Goal: Task Accomplishment & Management: Manage account settings

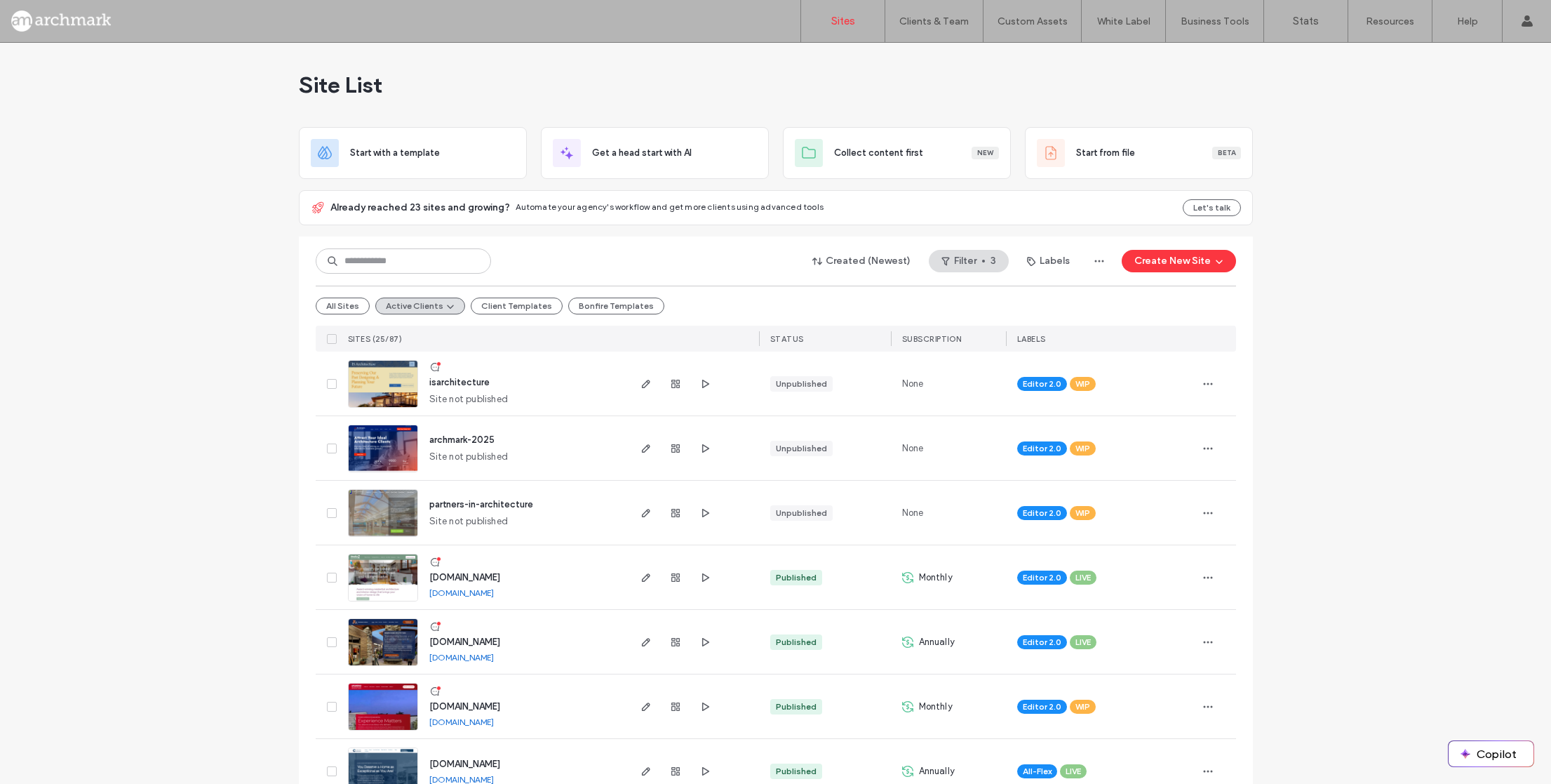
scroll to position [1198, 0]
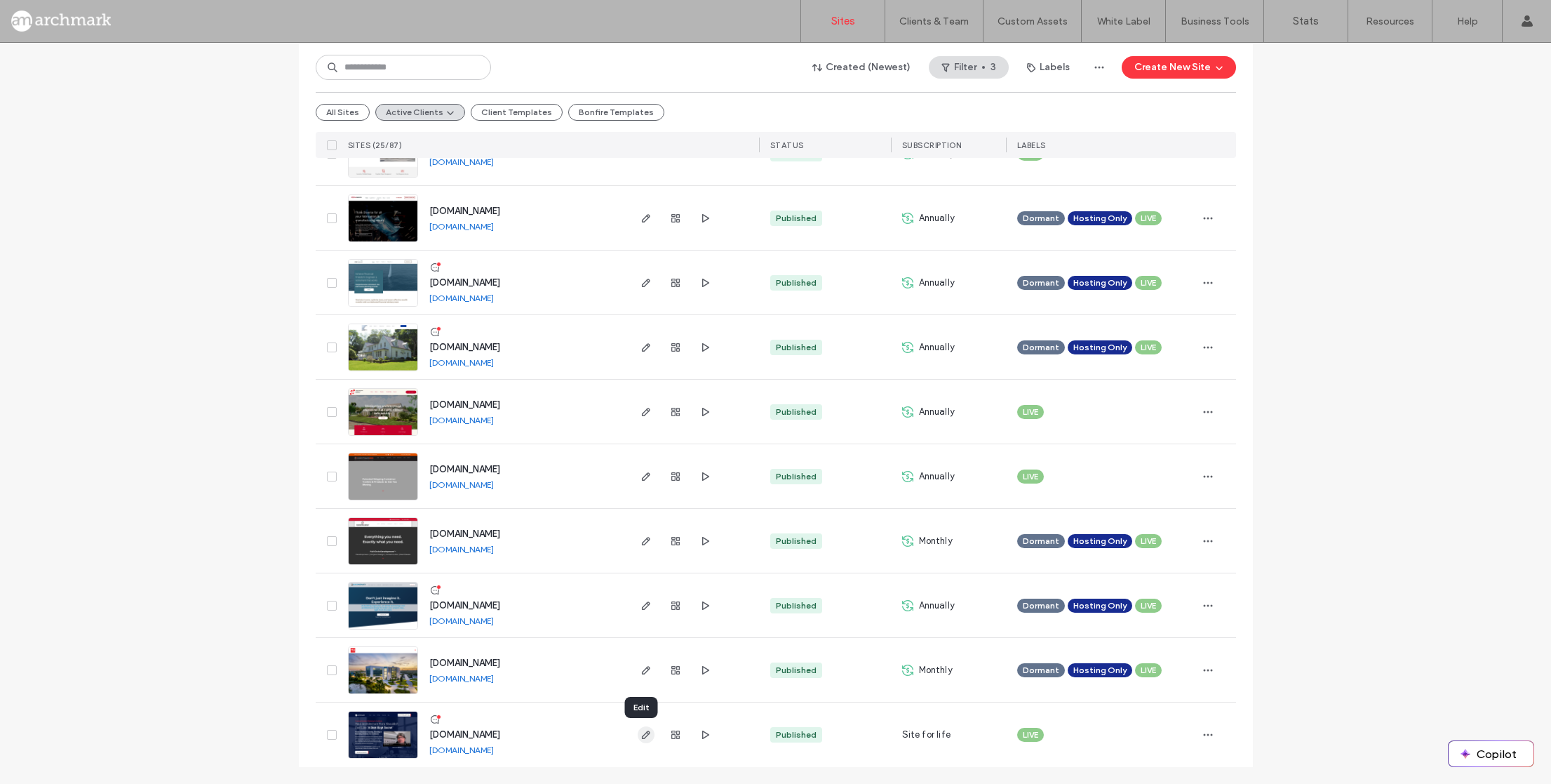
click at [641, 736] on icon "button" at bounding box center [646, 735] width 11 height 11
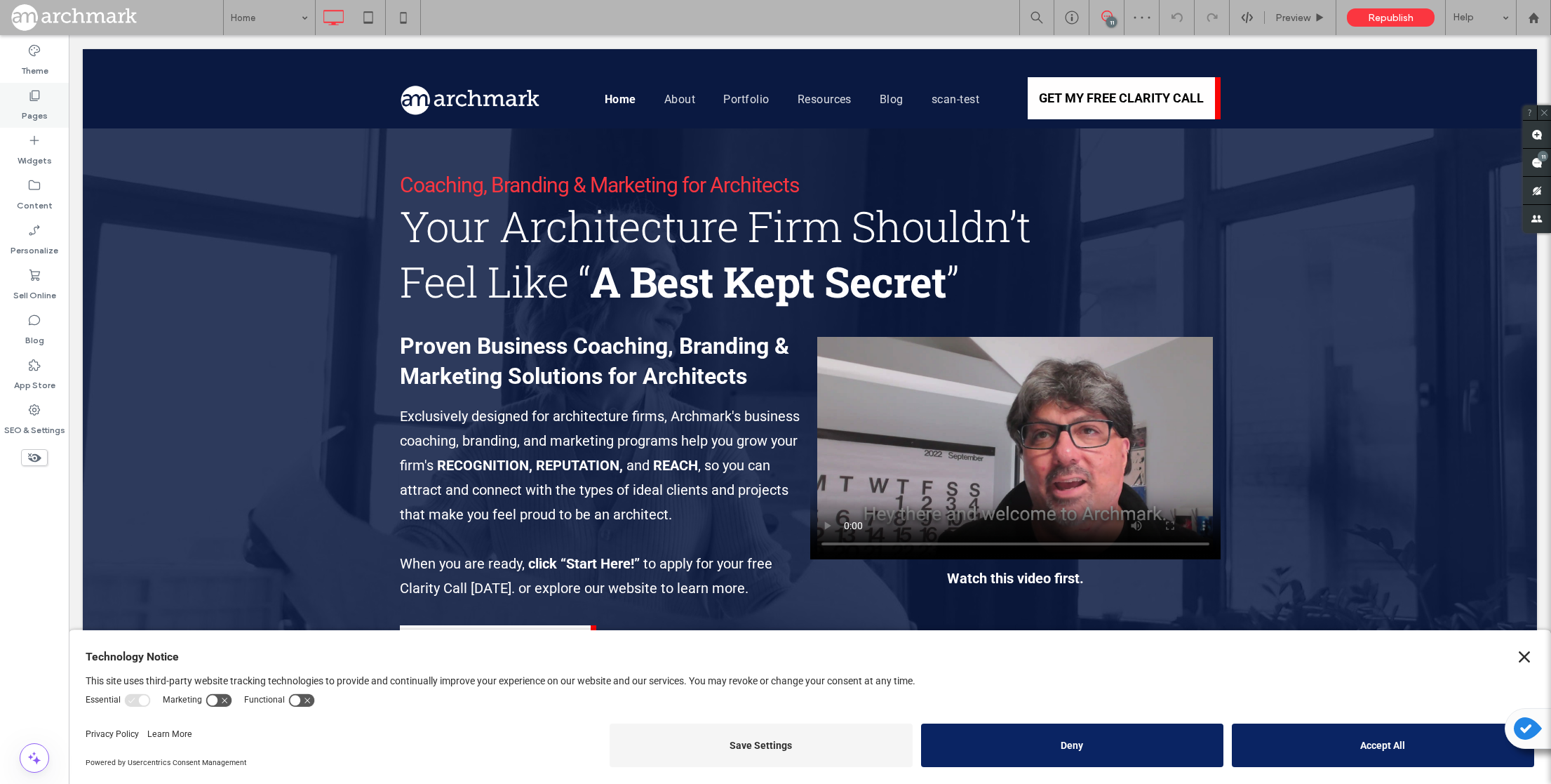
click at [36, 95] on icon at bounding box center [34, 95] width 14 height 14
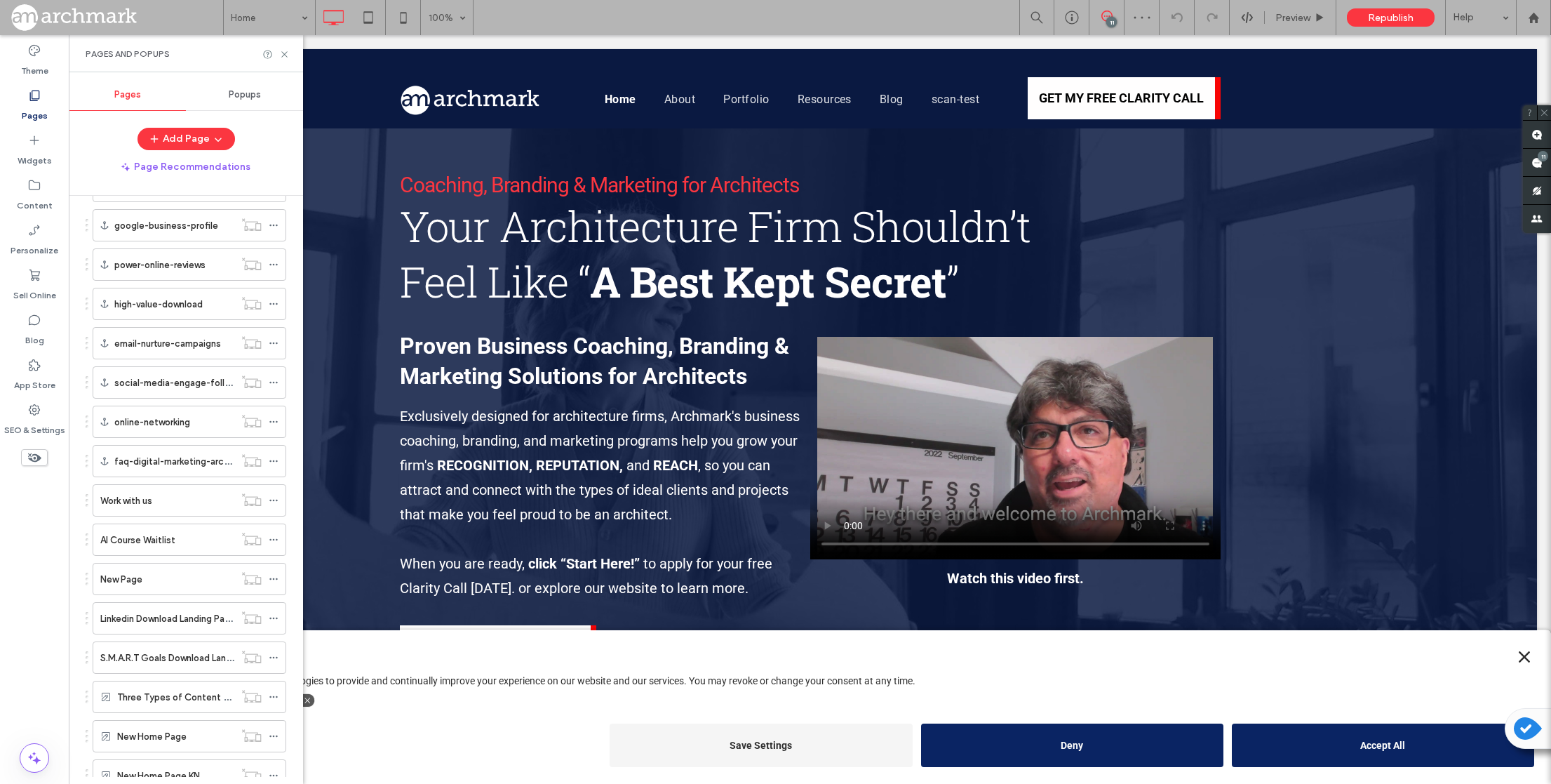
scroll to position [1362, 0]
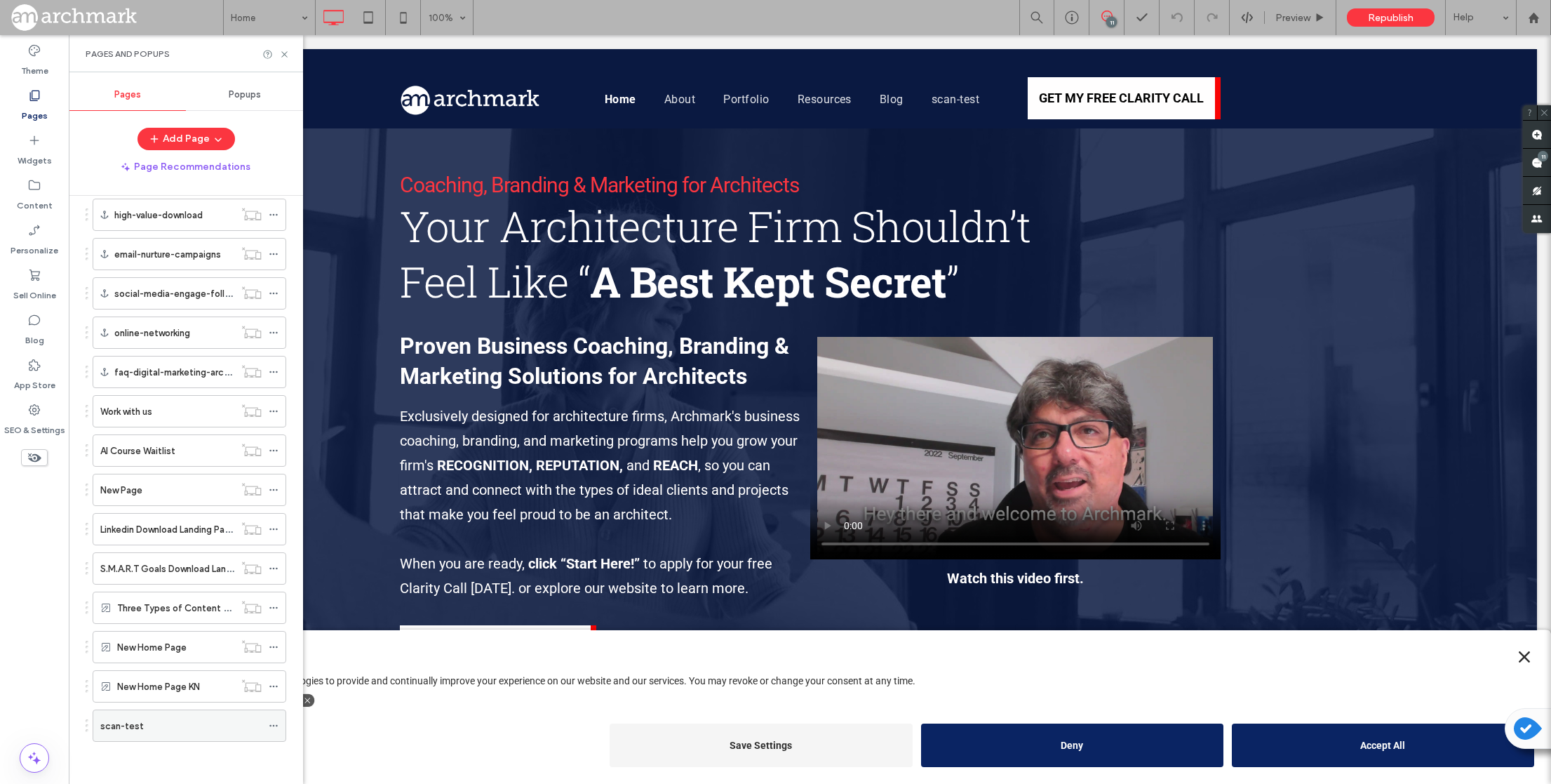
click at [273, 724] on icon at bounding box center [273, 725] width 10 height 10
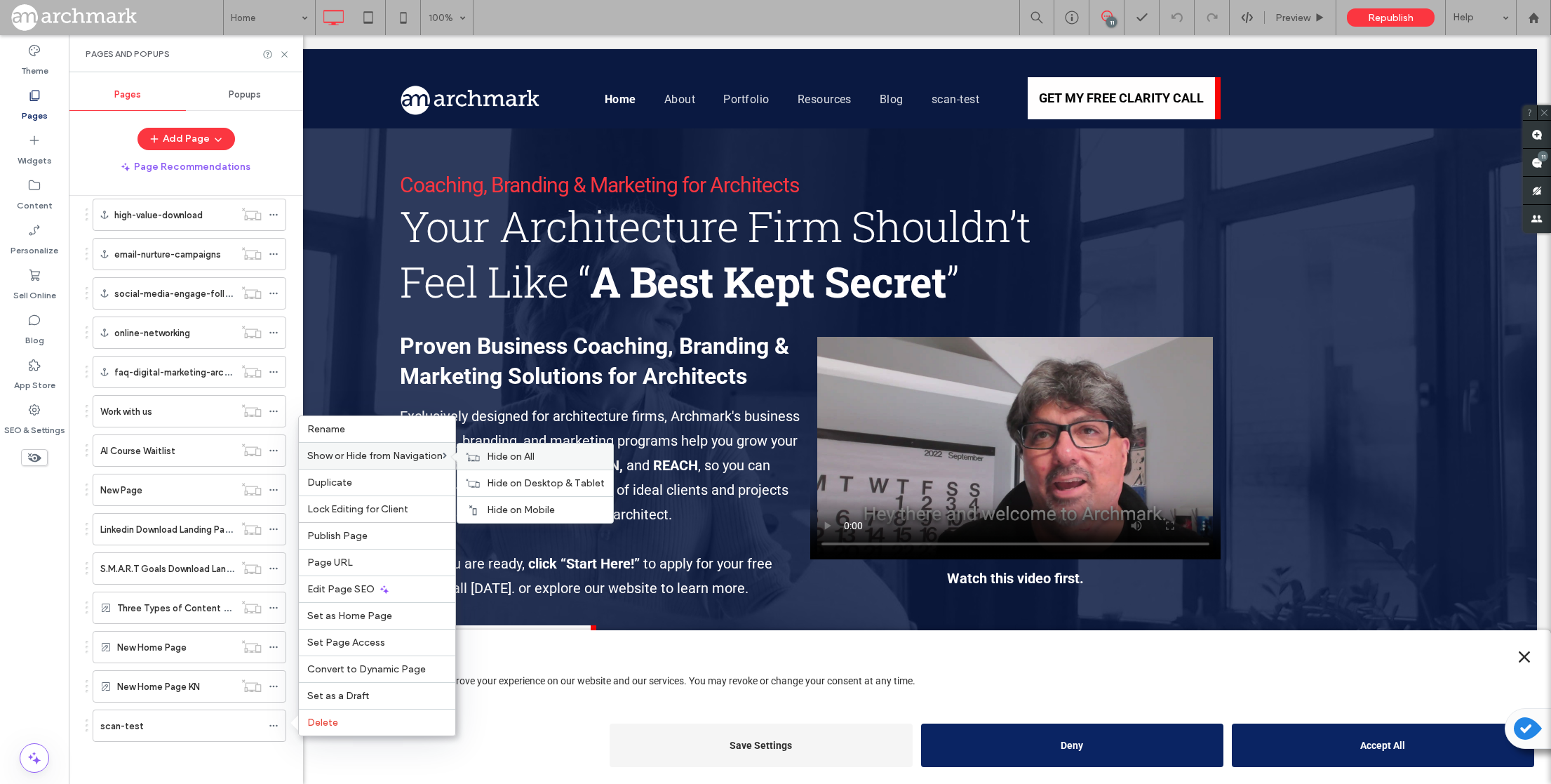
click at [527, 451] on span "Hide on All" at bounding box center [510, 456] width 48 height 12
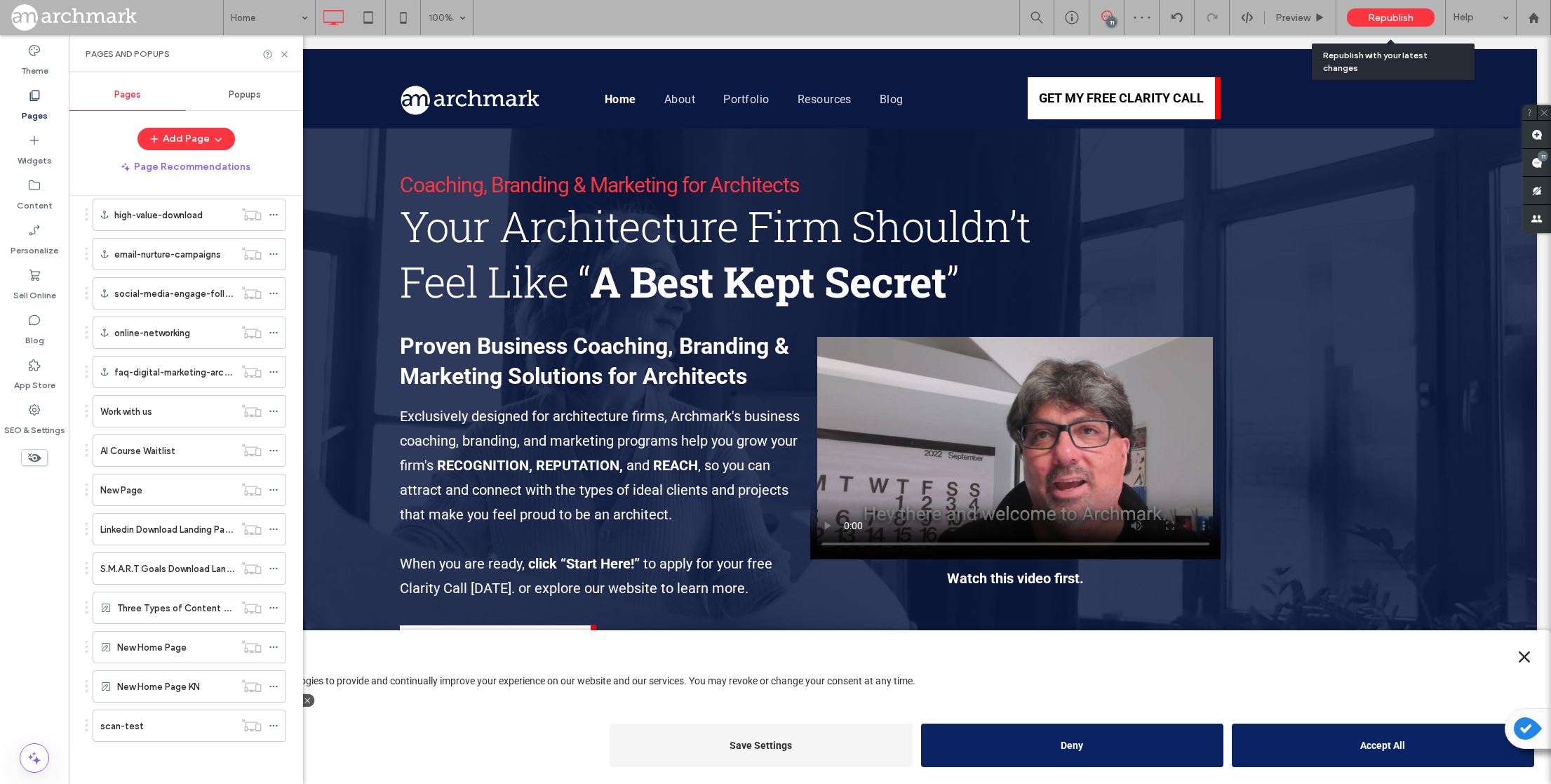
click at [1405, 16] on span "Republish" at bounding box center [1391, 17] width 45 height 12
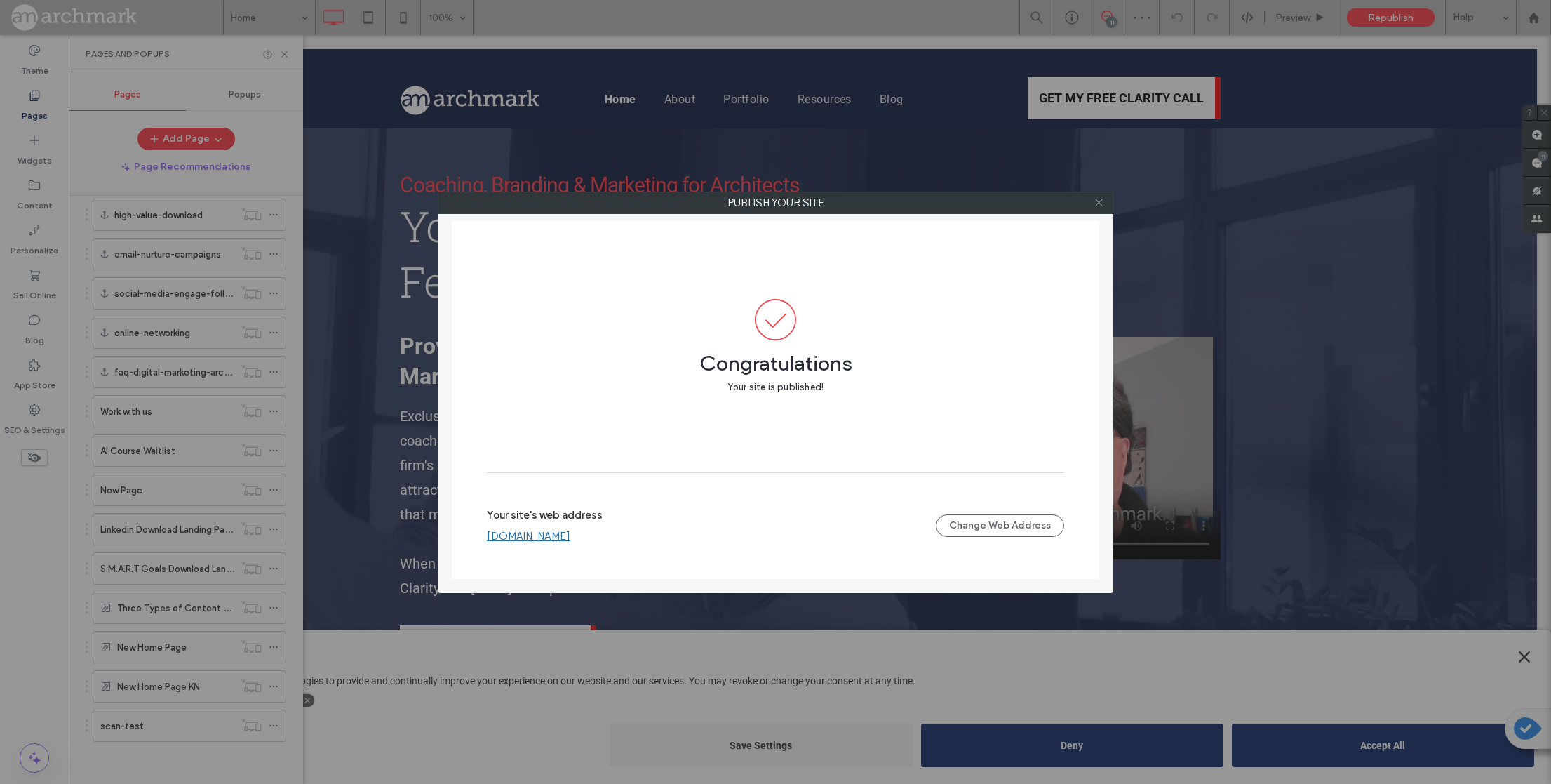
click at [1097, 203] on icon at bounding box center [1099, 202] width 10 height 10
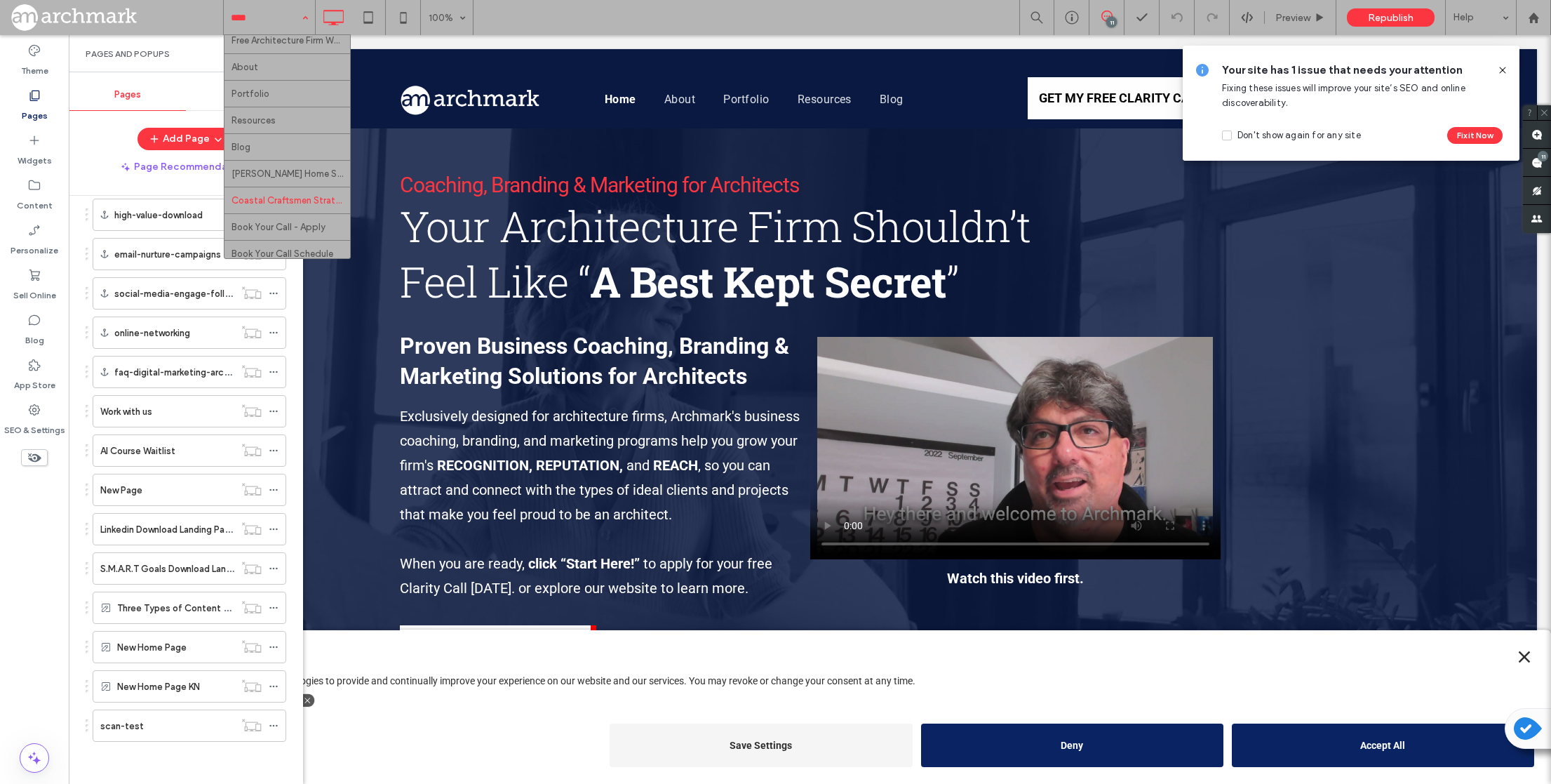
scroll to position [0, 0]
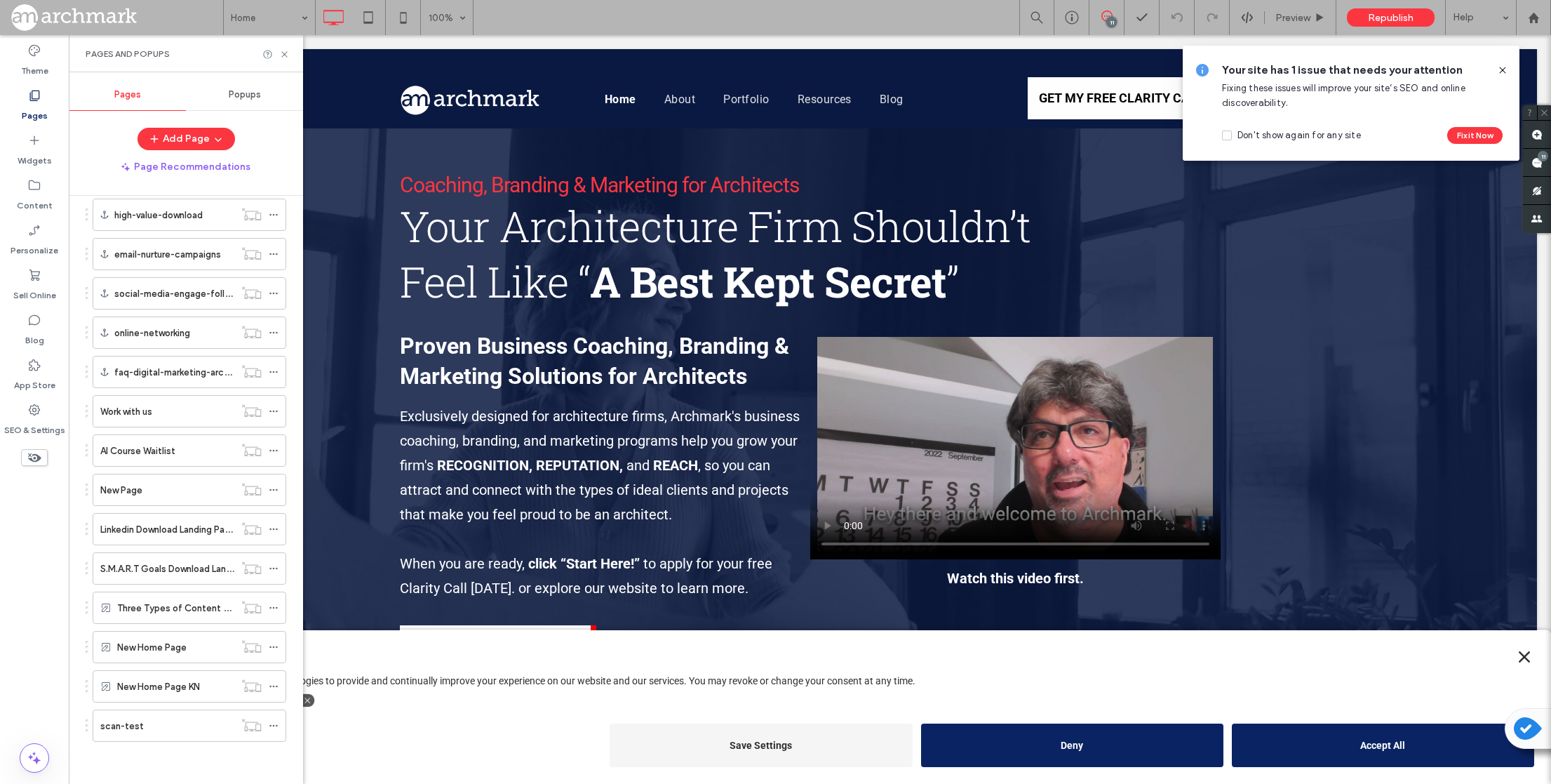
click at [45, 541] on div "Theme Pages Widgets Content Personalize Sell Online Blog App Store SEO & Settin…" at bounding box center [34, 409] width 69 height 749
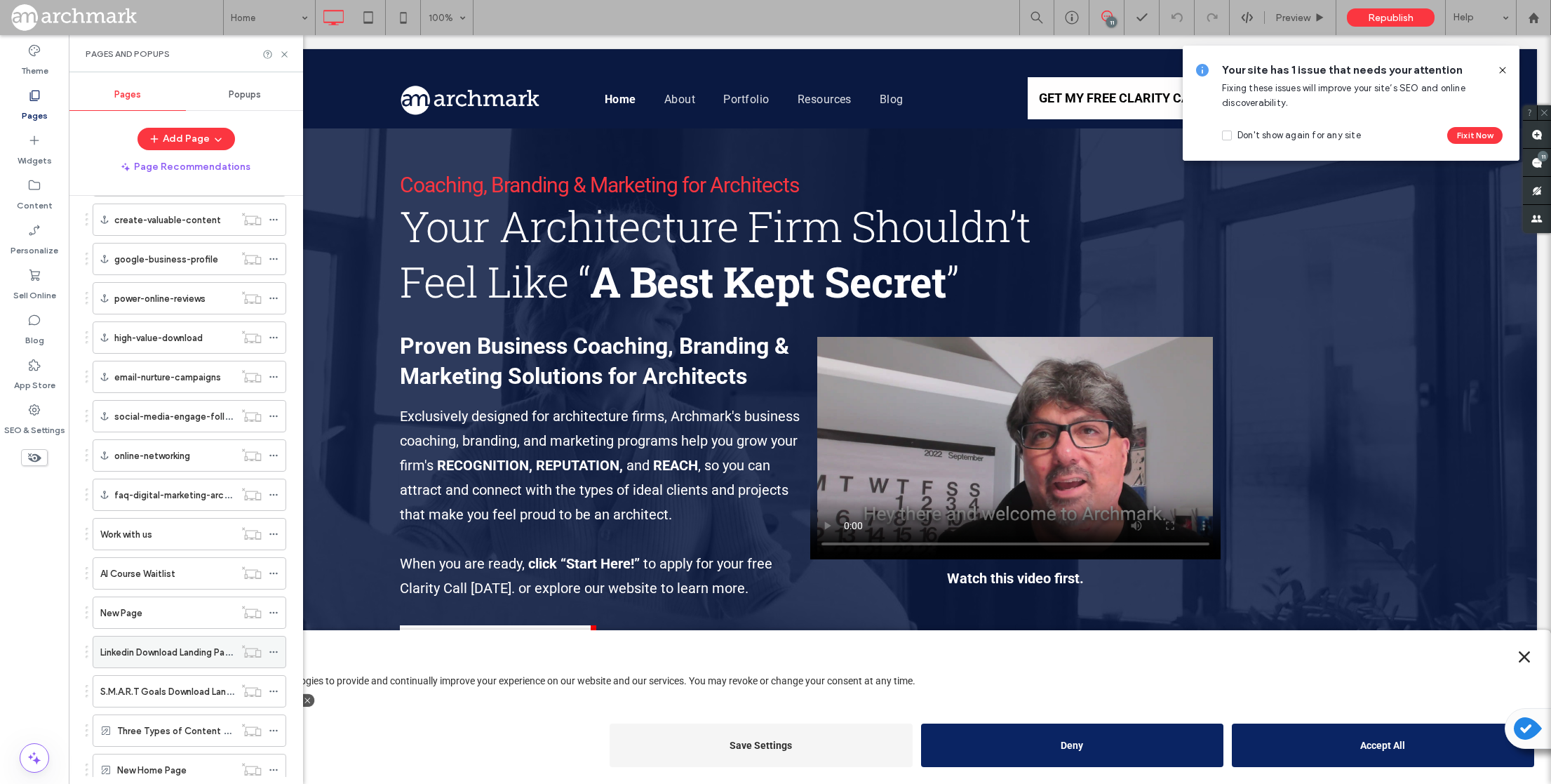
scroll to position [1232, 0]
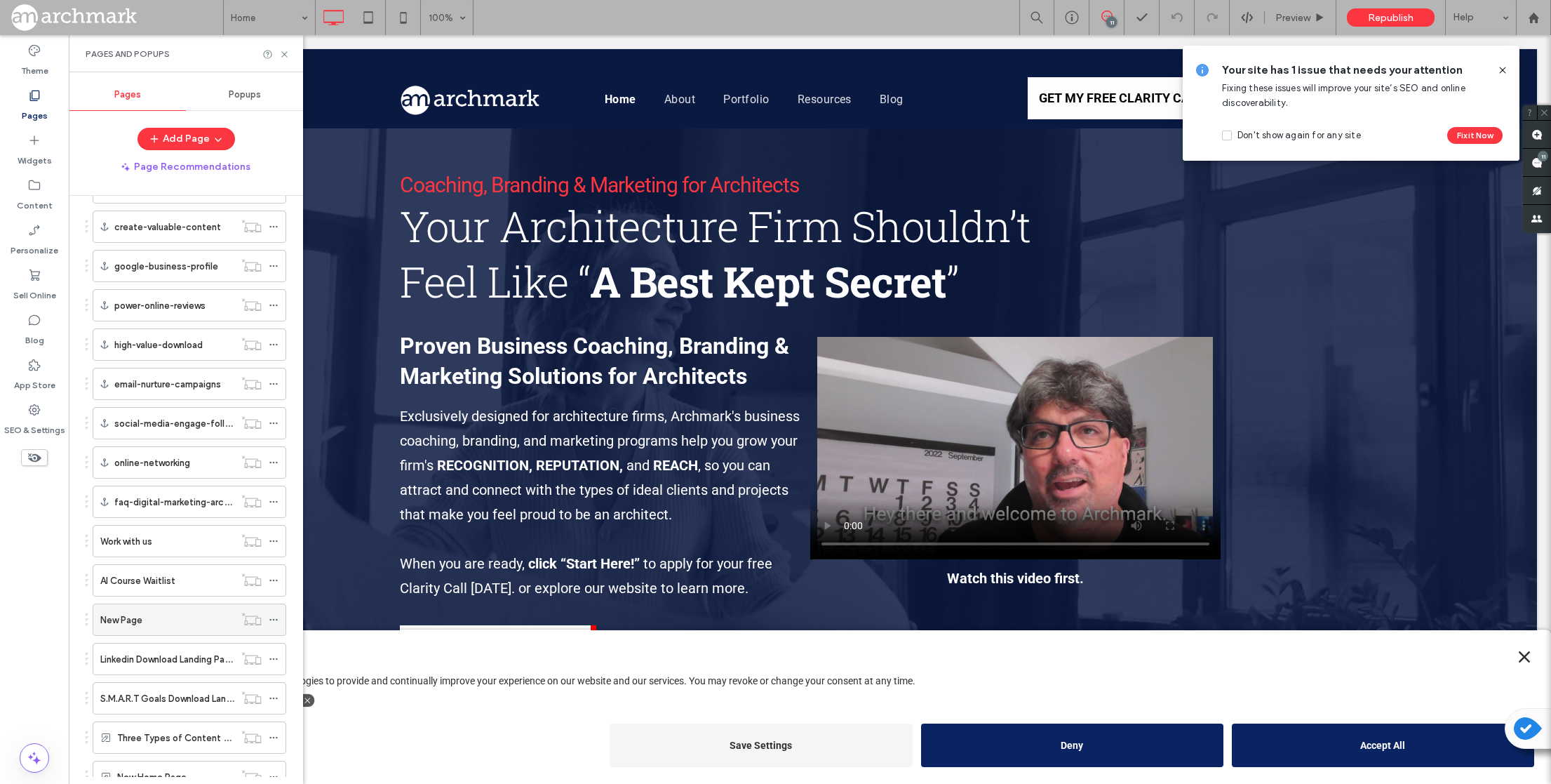
click at [164, 619] on div "New Page" at bounding box center [167, 620] width 134 height 15
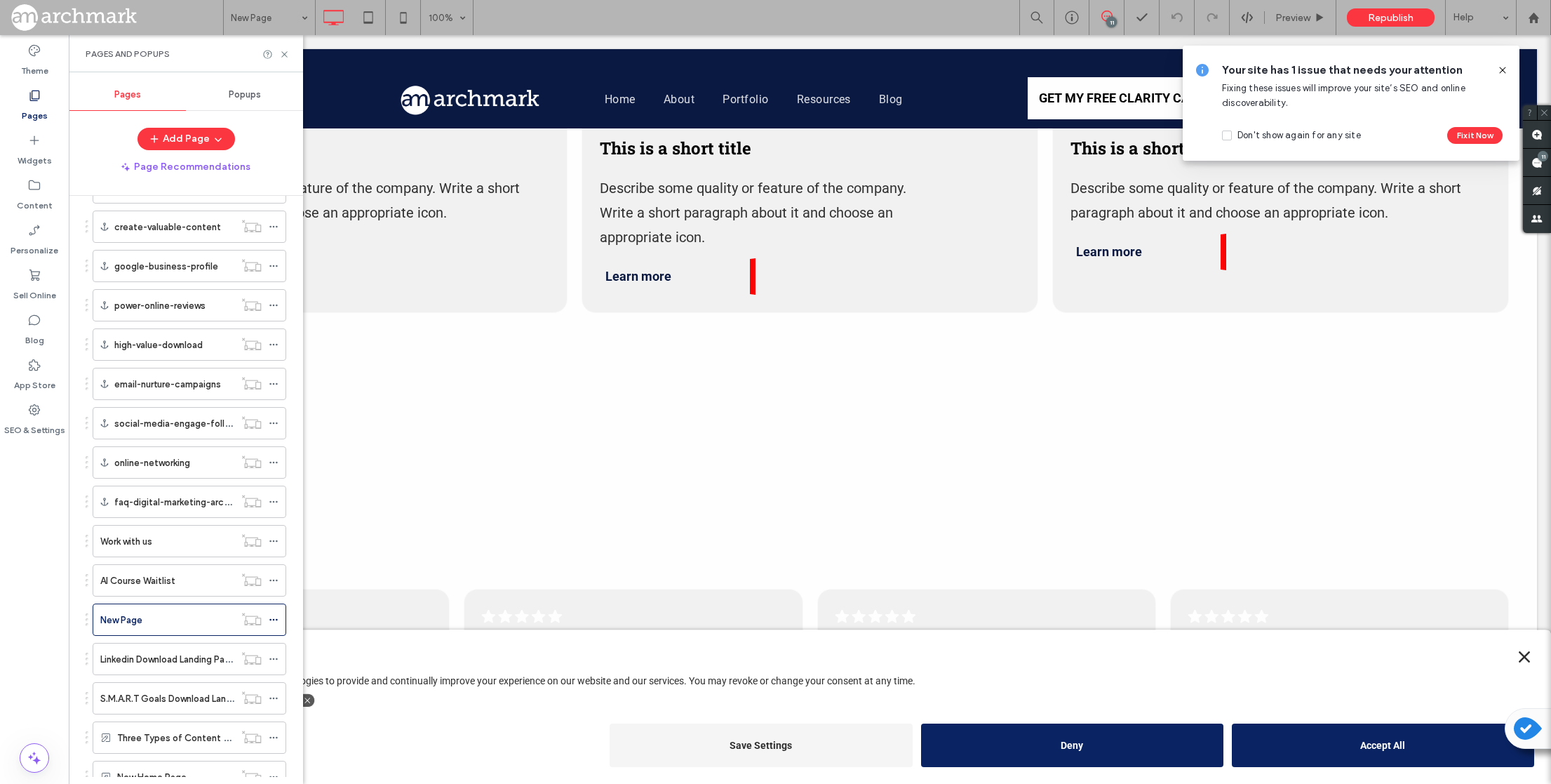
scroll to position [940, 0]
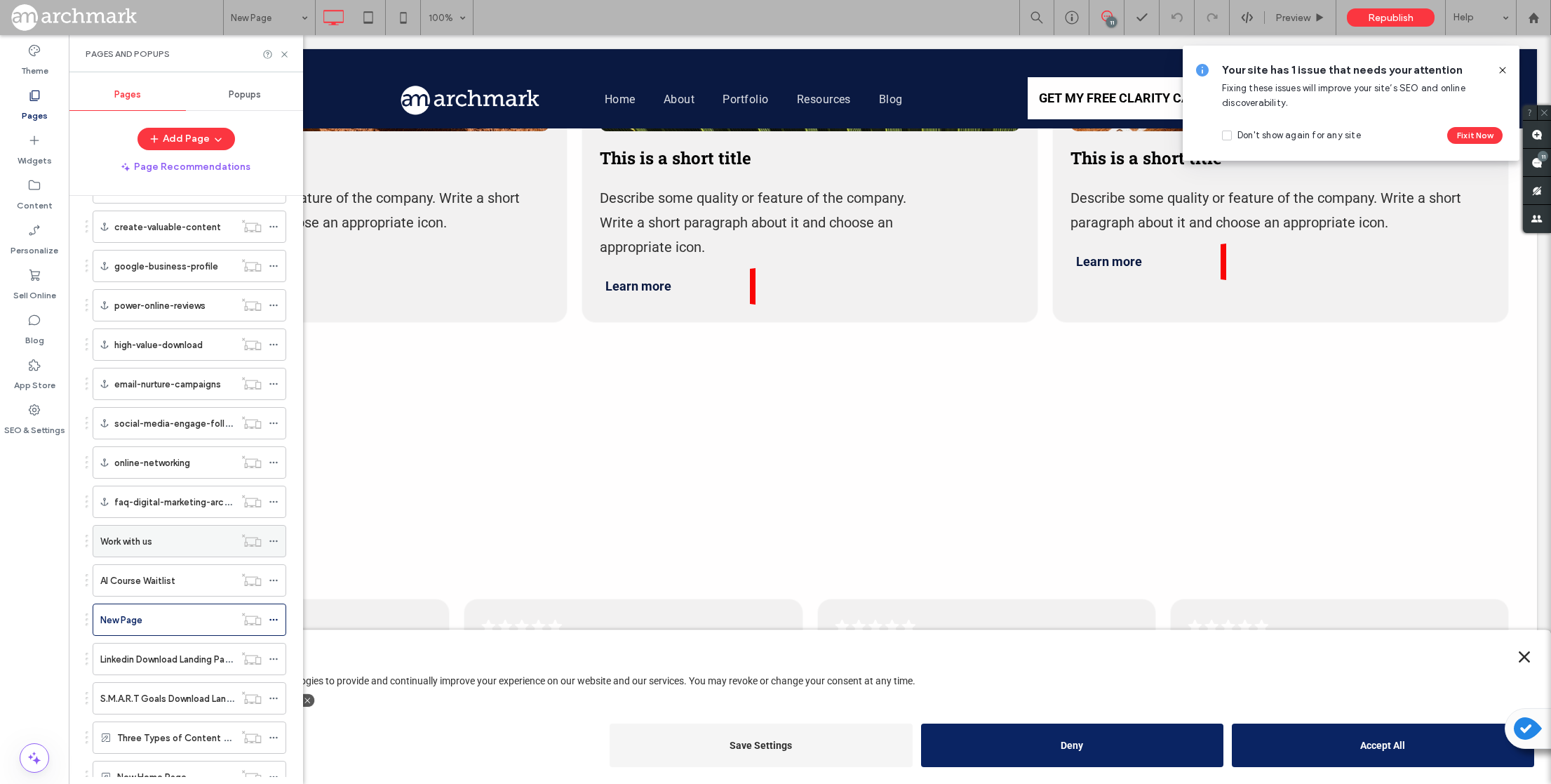
click at [162, 548] on div "Work with us" at bounding box center [167, 541] width 134 height 15
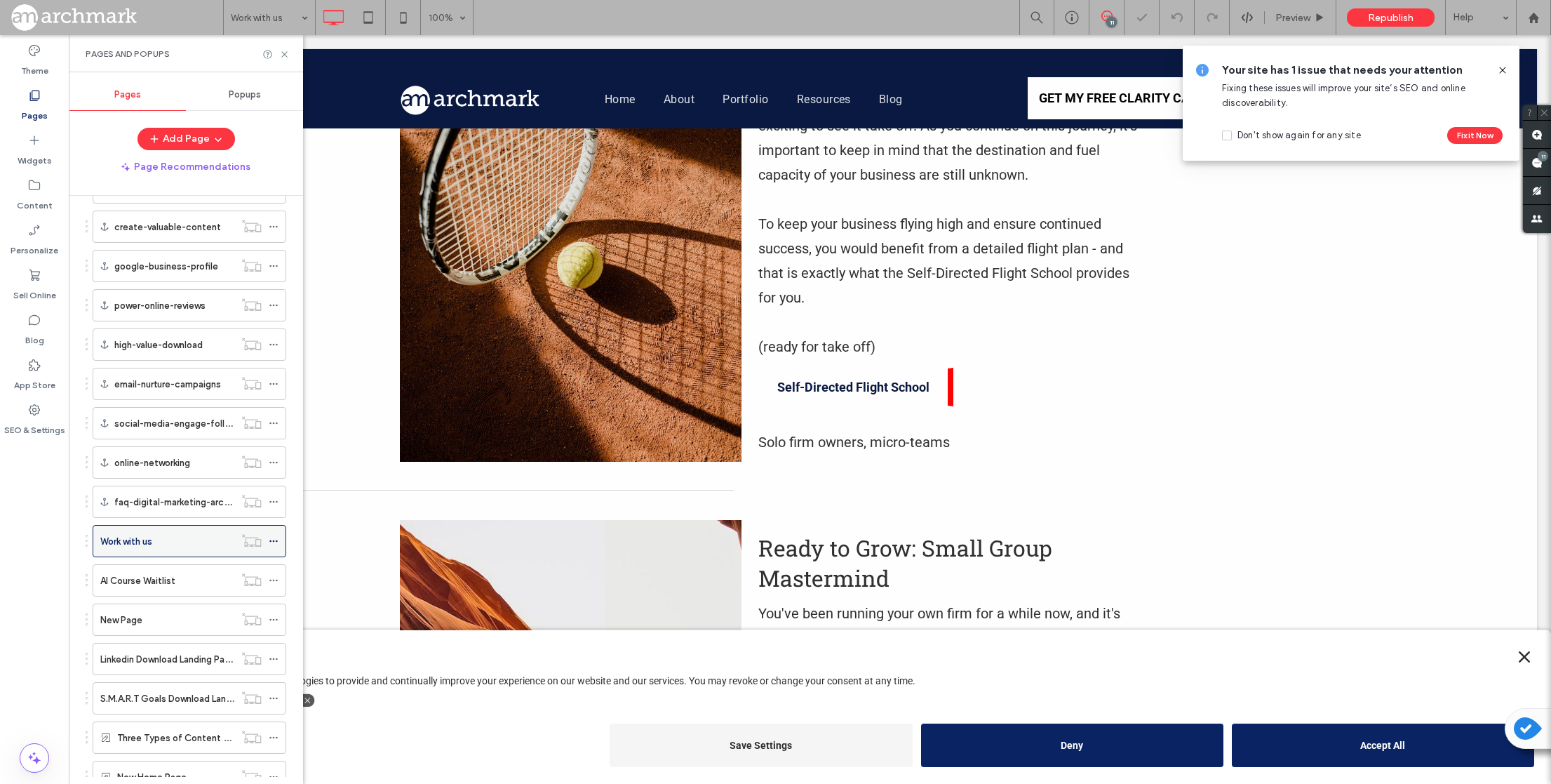
scroll to position [1242, 0]
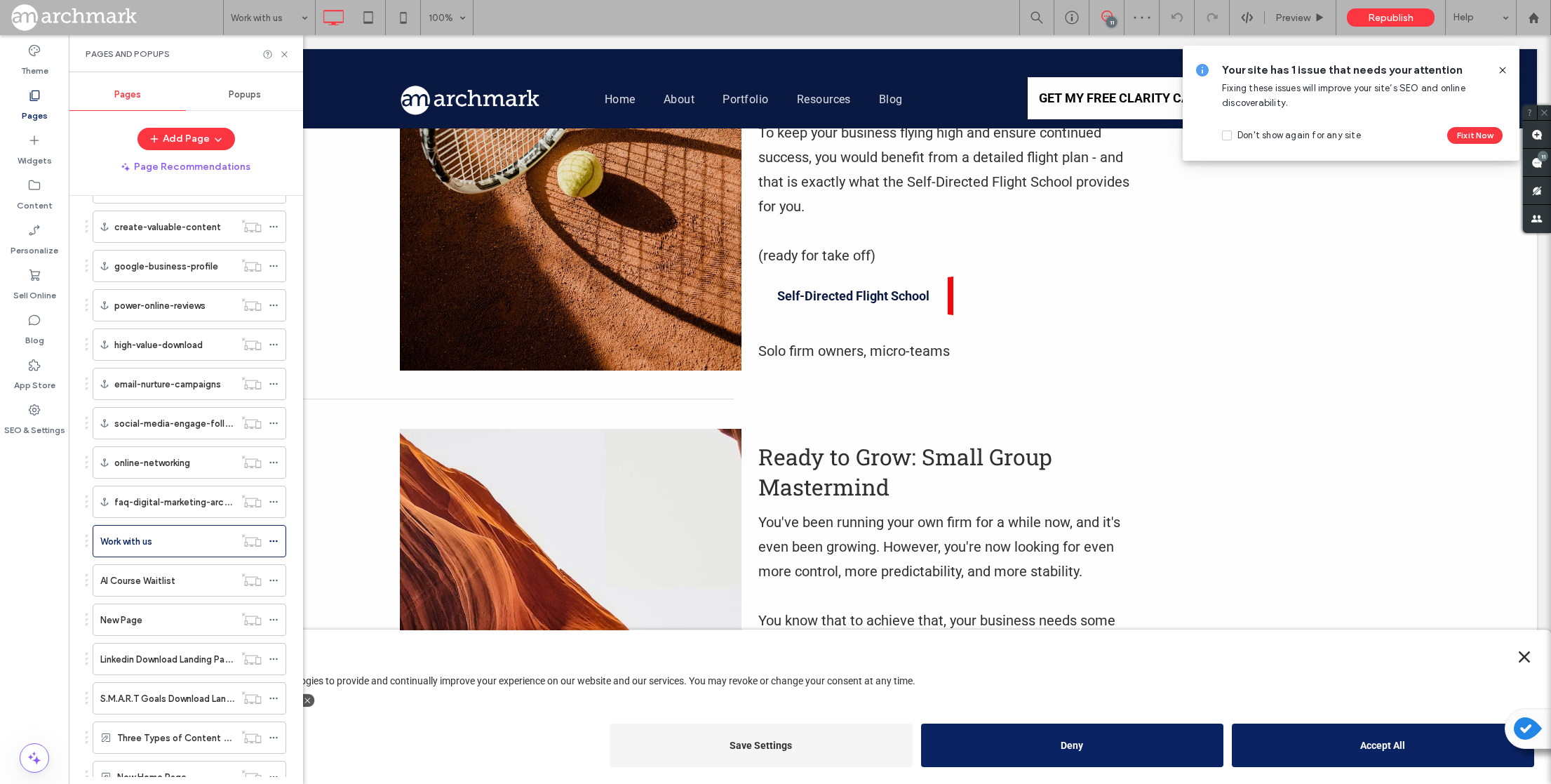
click at [1524, 651] on icon "Close" at bounding box center [1524, 656] width 11 height 11
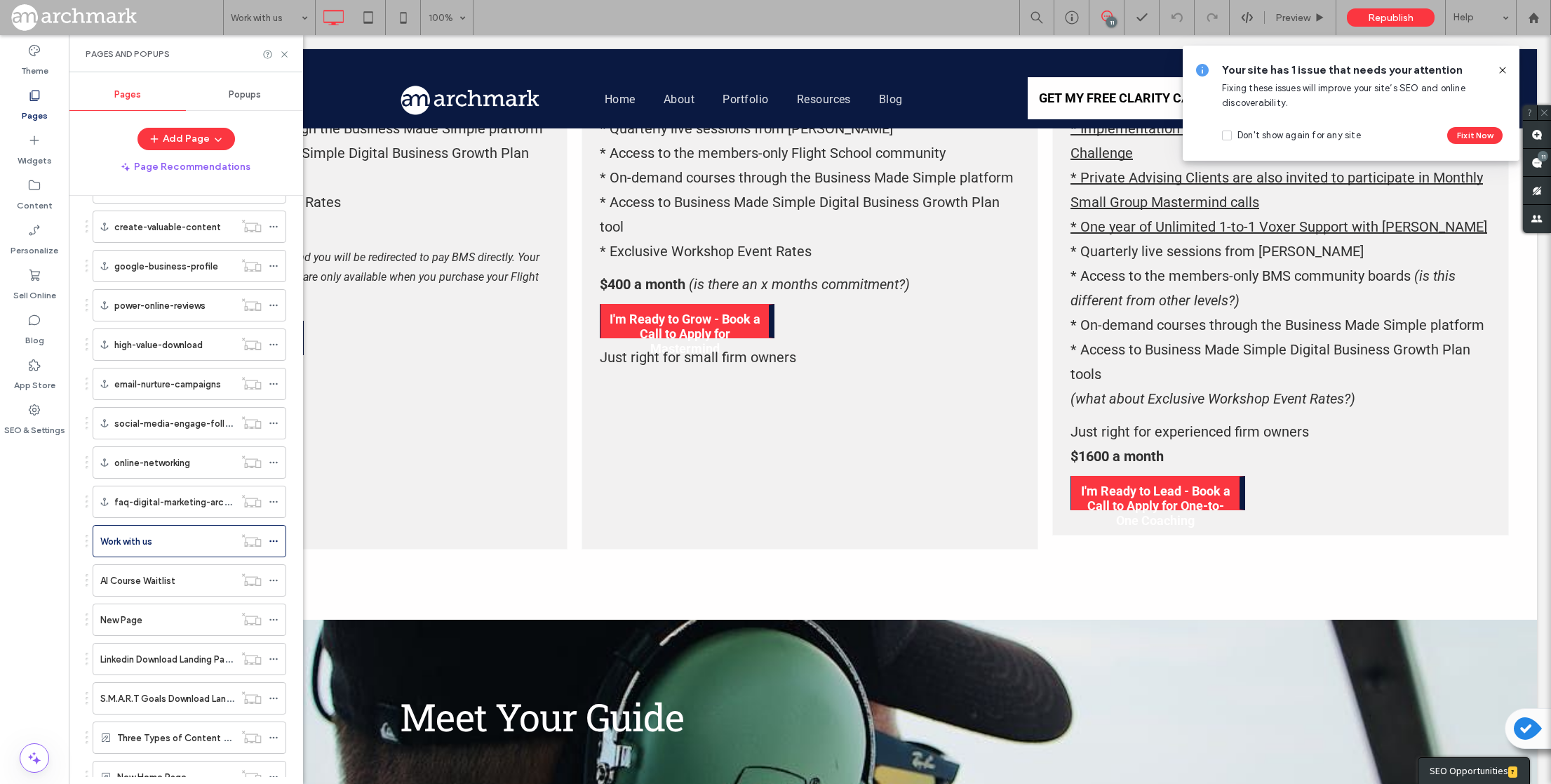
scroll to position [4086, 0]
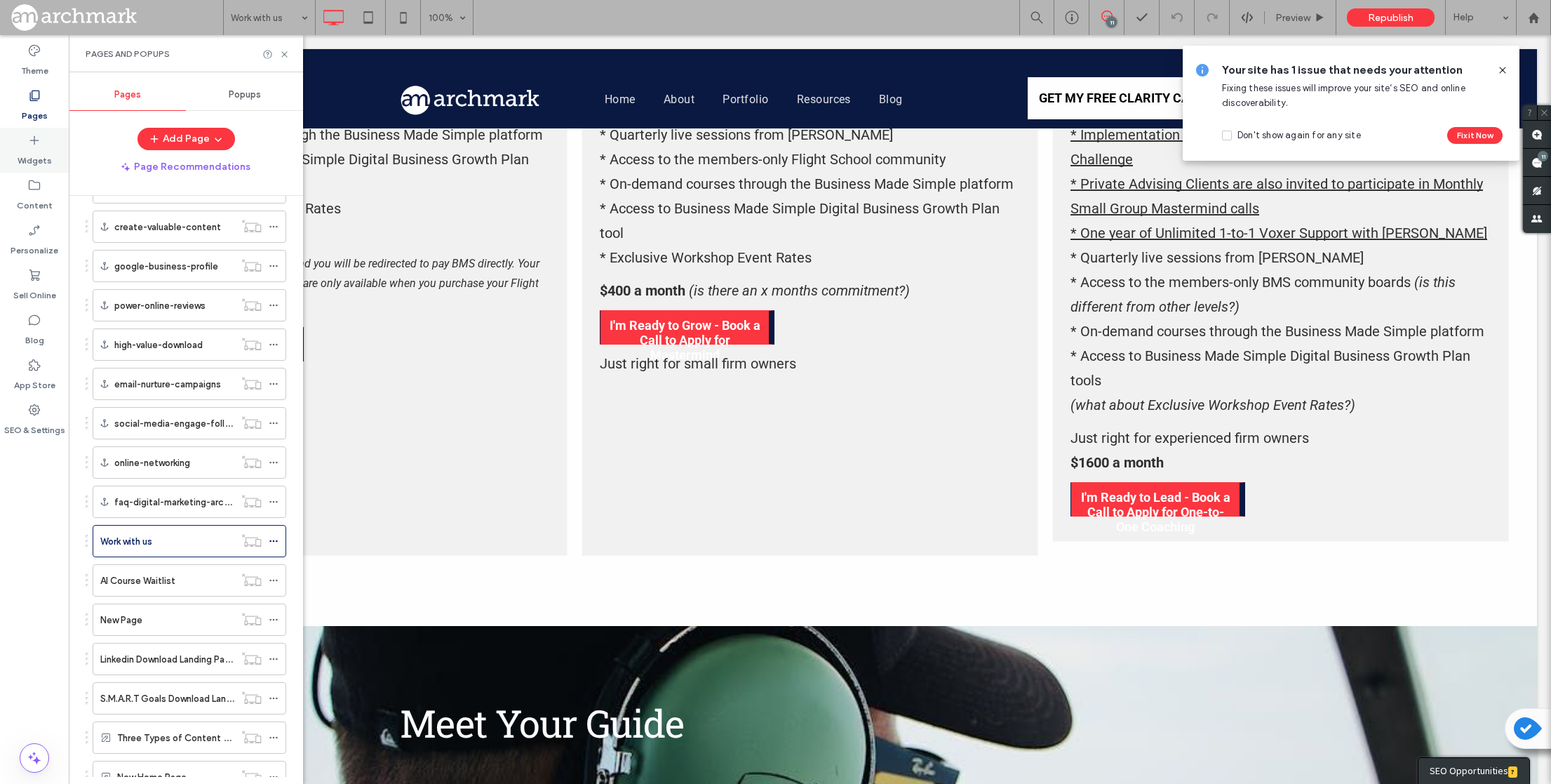
click at [42, 135] on div "Widgets" at bounding box center [34, 149] width 69 height 45
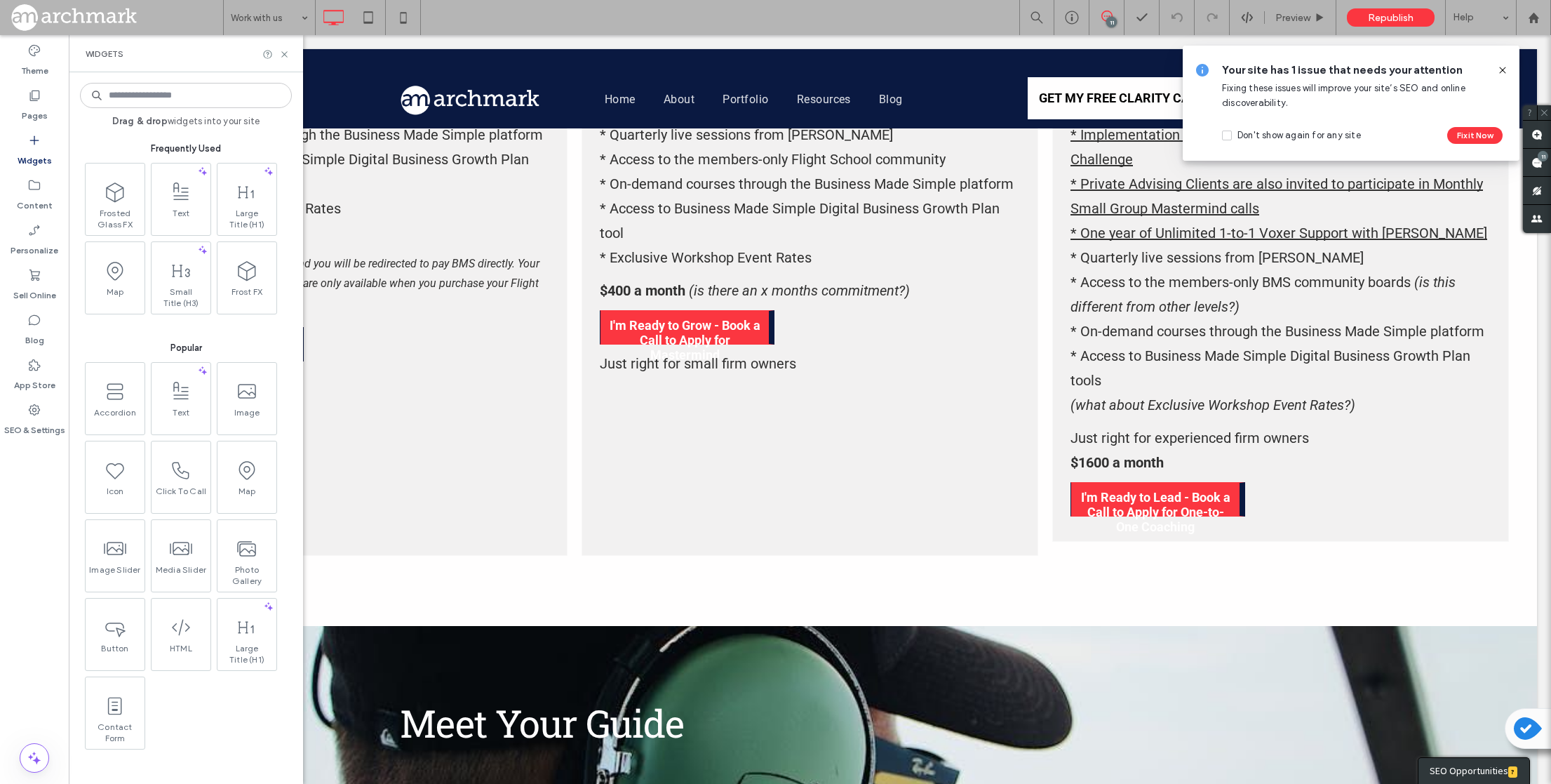
click at [173, 94] on input at bounding box center [185, 95] width 212 height 25
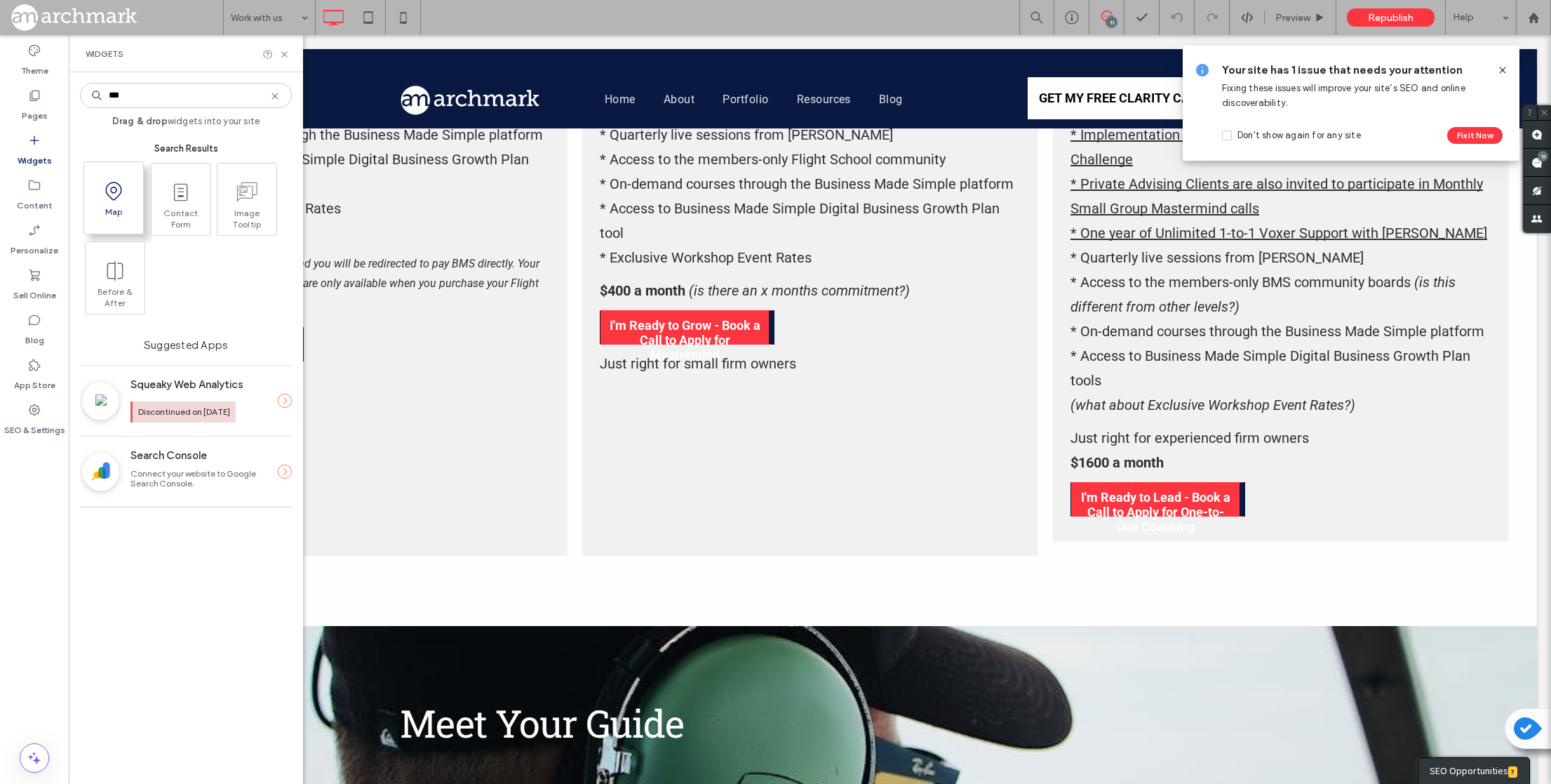
type input "***"
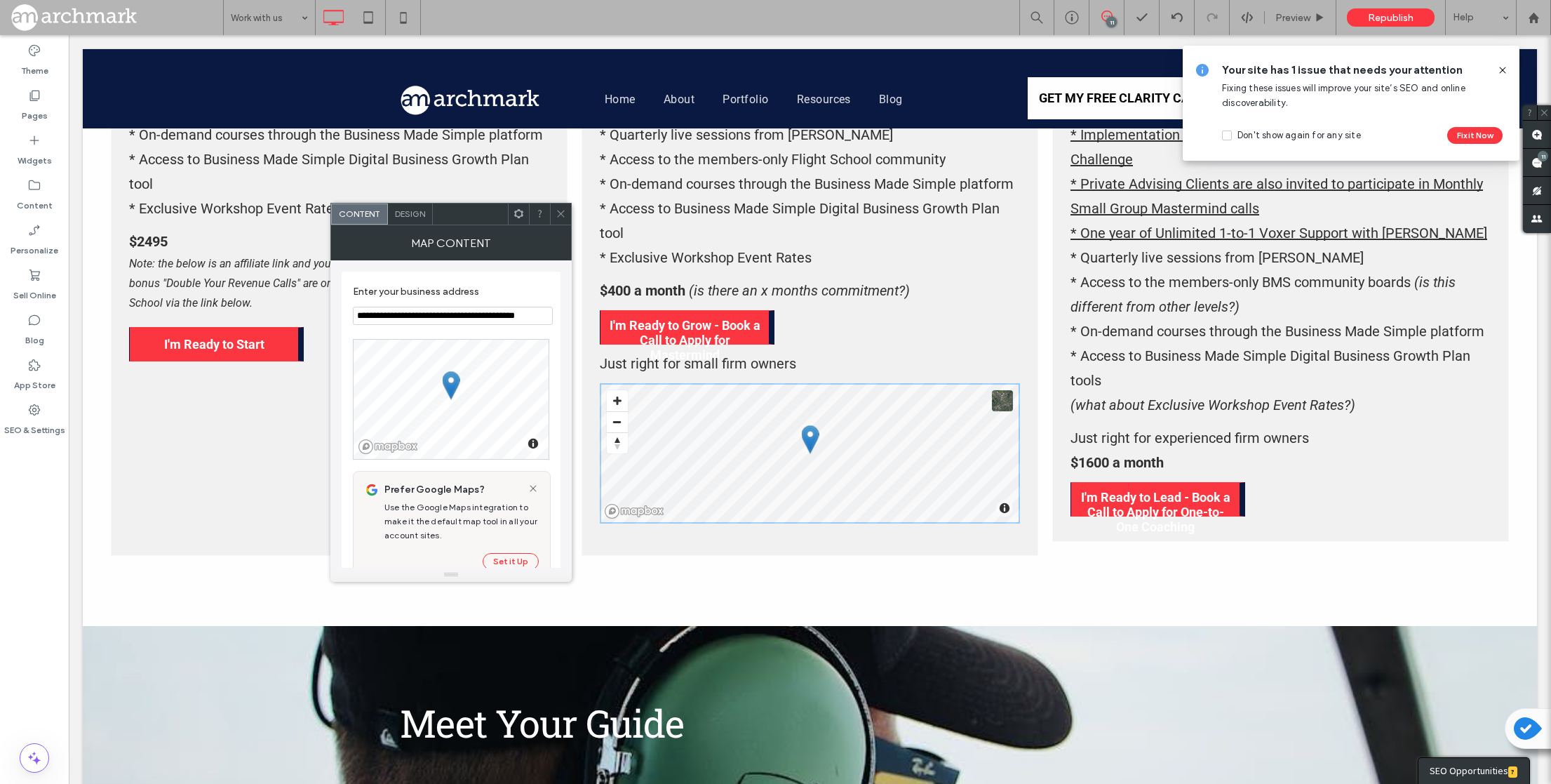
click at [560, 214] on use at bounding box center [560, 214] width 7 height 7
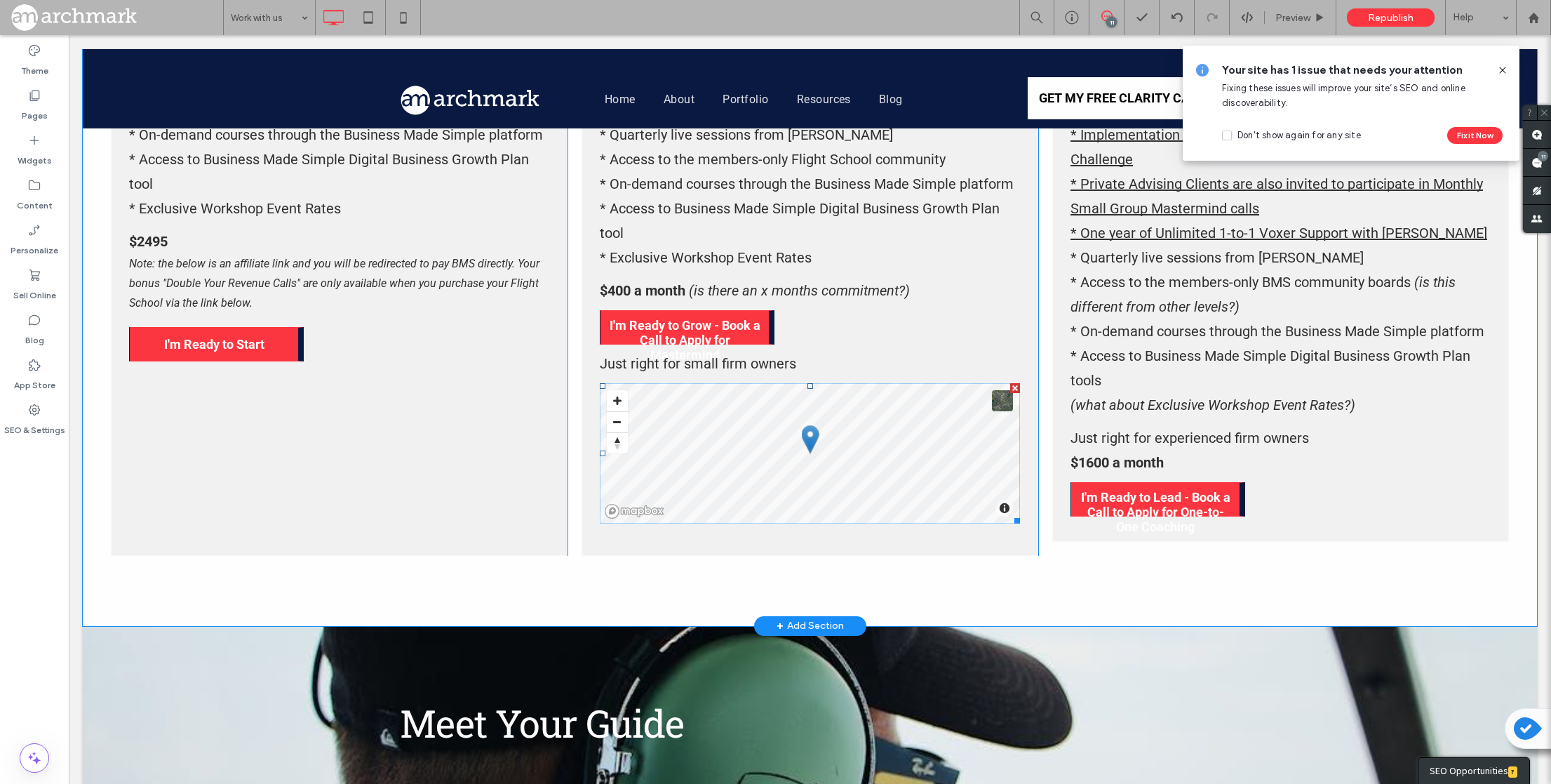
click at [1016, 383] on div at bounding box center [1015, 388] width 10 height 10
click at [38, 106] on label "Pages" at bounding box center [34, 112] width 26 height 20
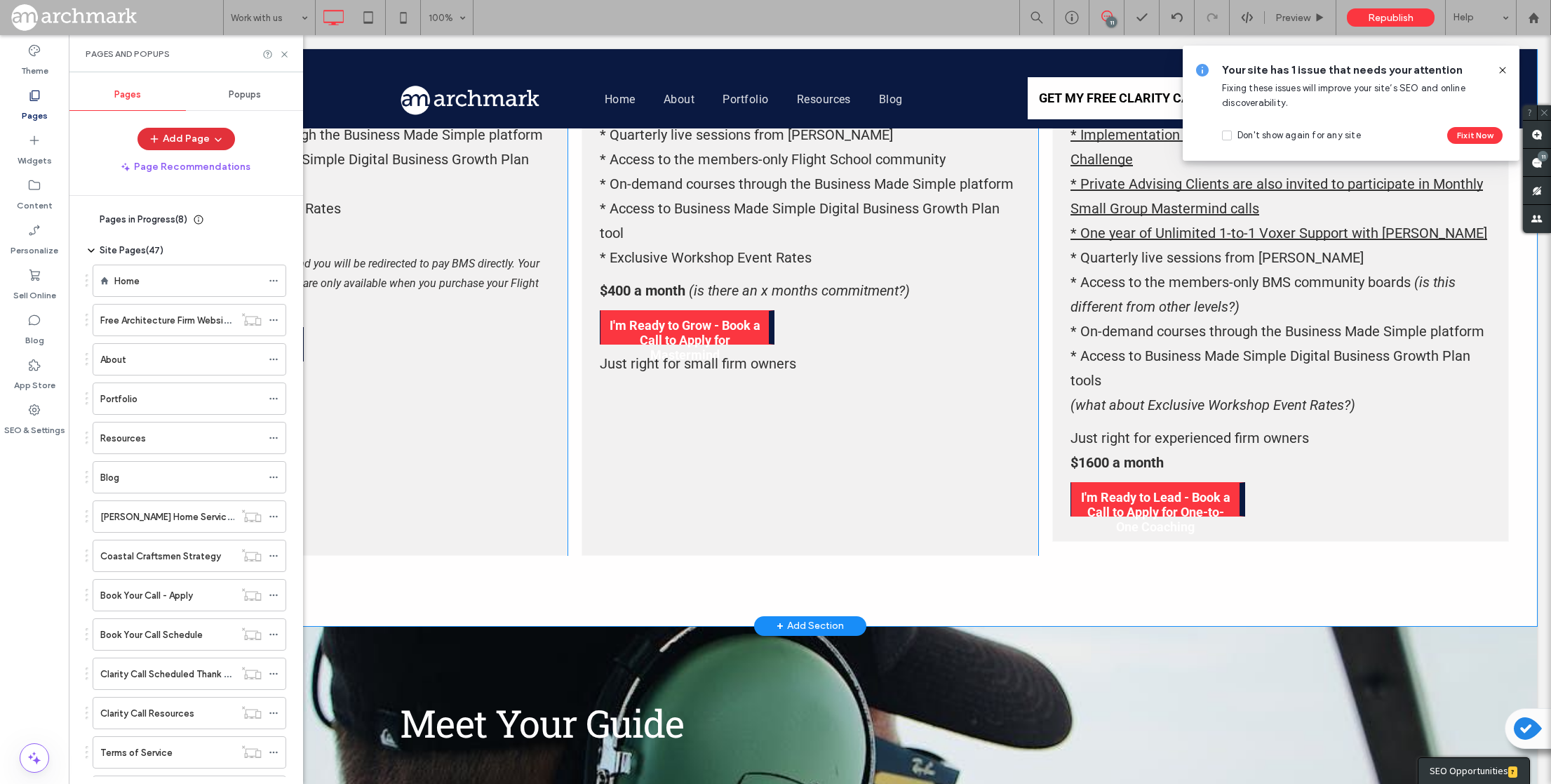
click at [200, 136] on button "Add Page" at bounding box center [186, 138] width 98 height 23
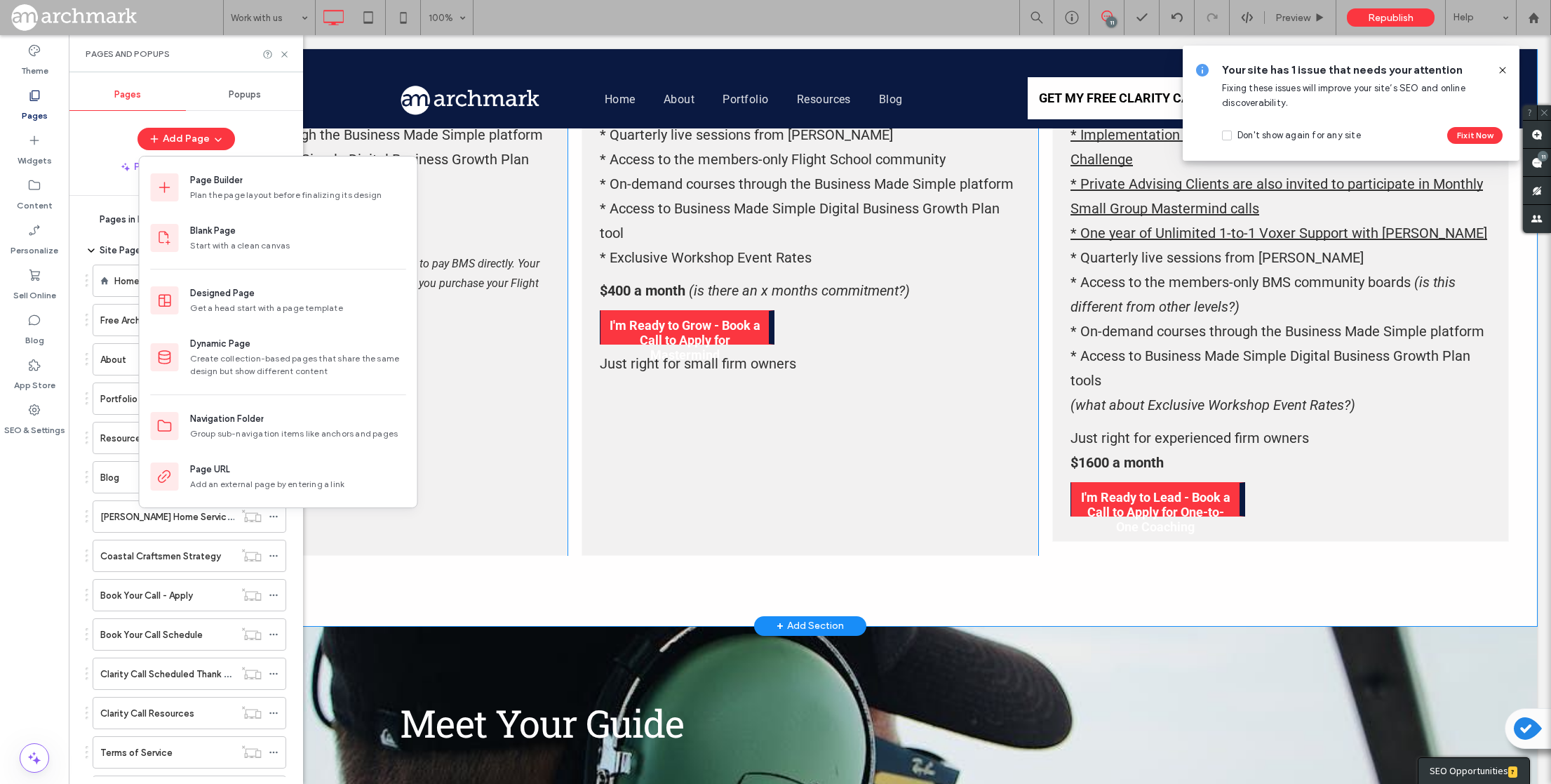
click at [87, 221] on icon at bounding box center [91, 219] width 11 height 11
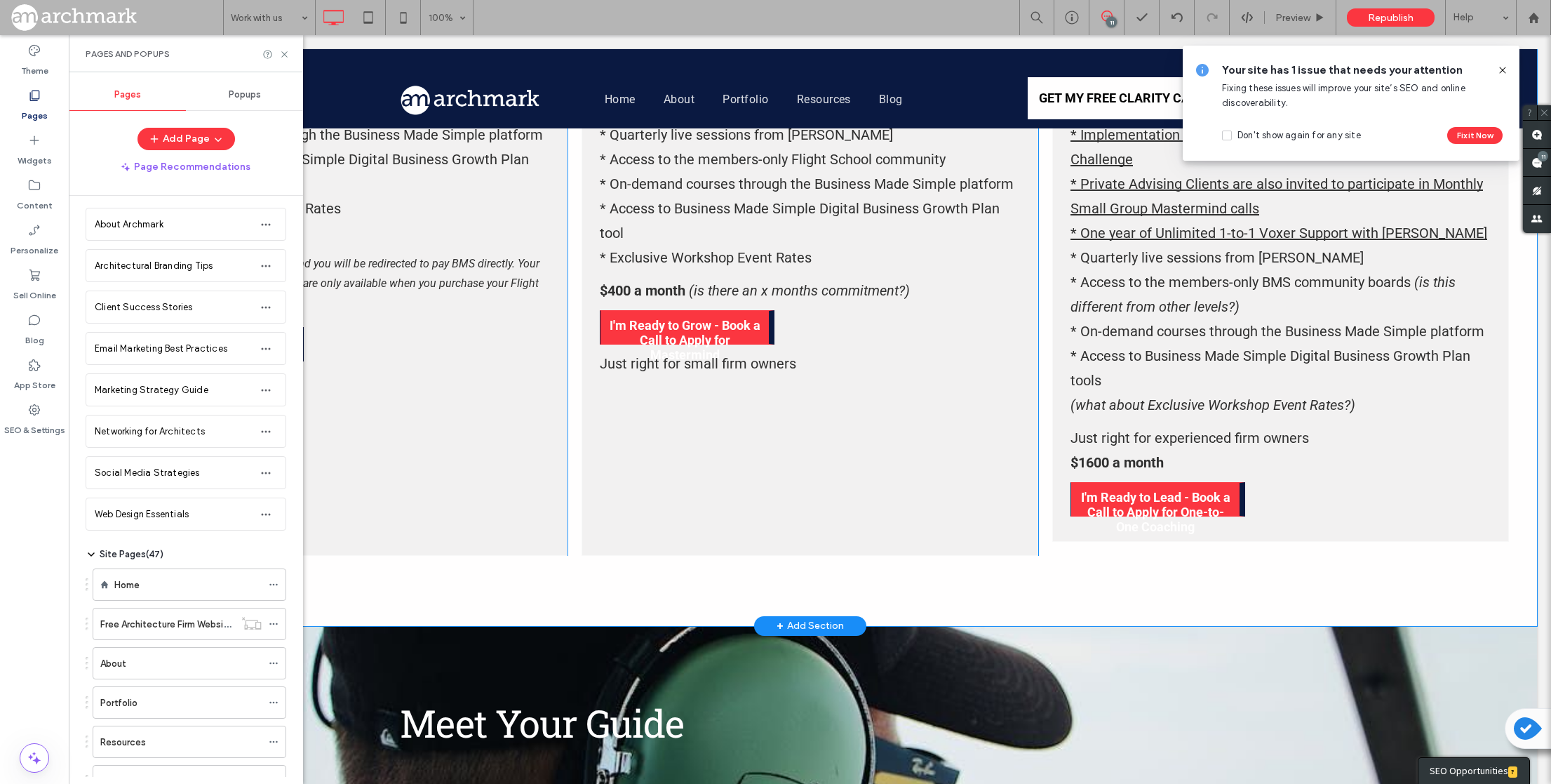
scroll to position [0, 0]
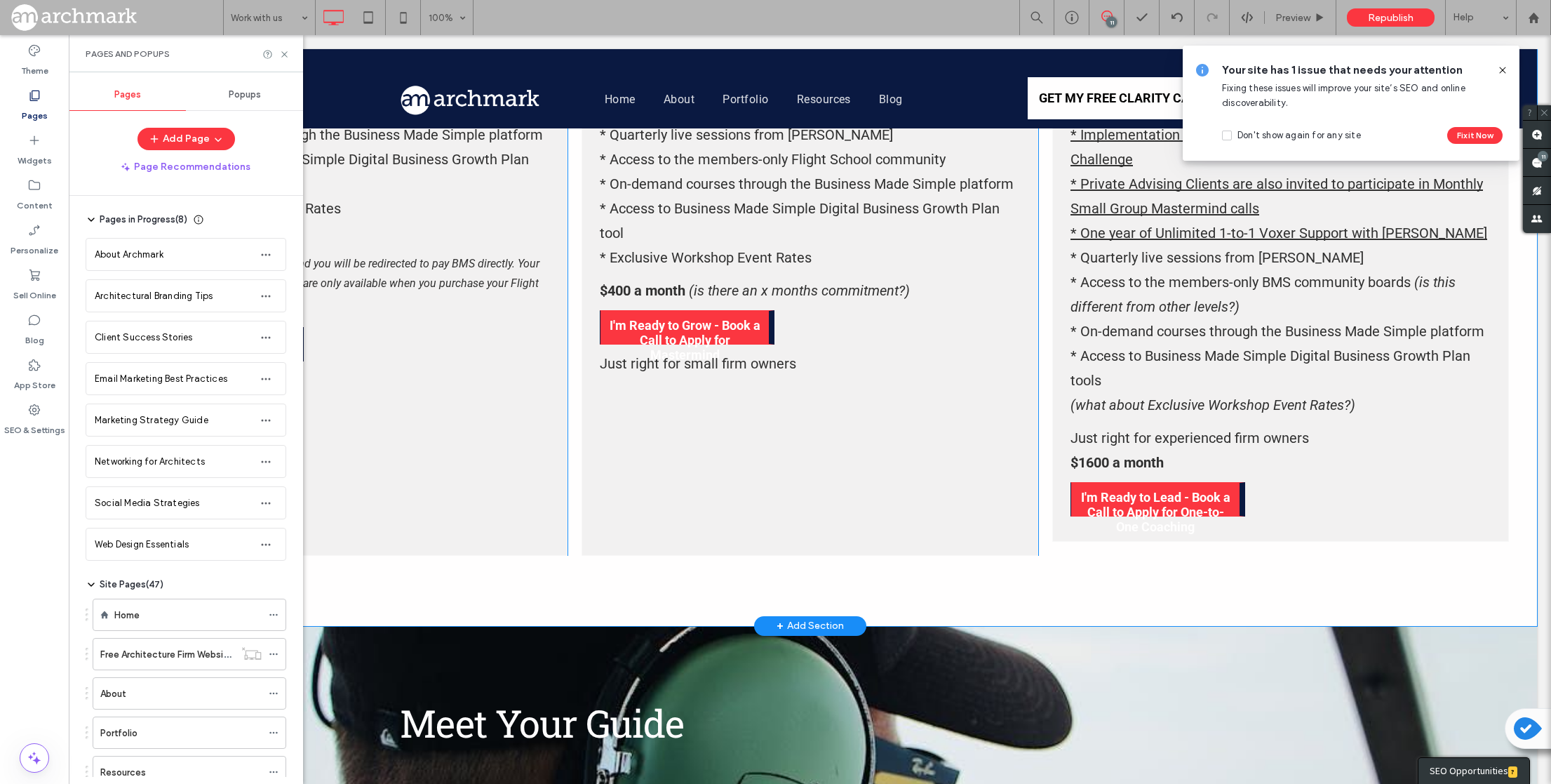
click at [1504, 70] on icon at bounding box center [1502, 70] width 11 height 11
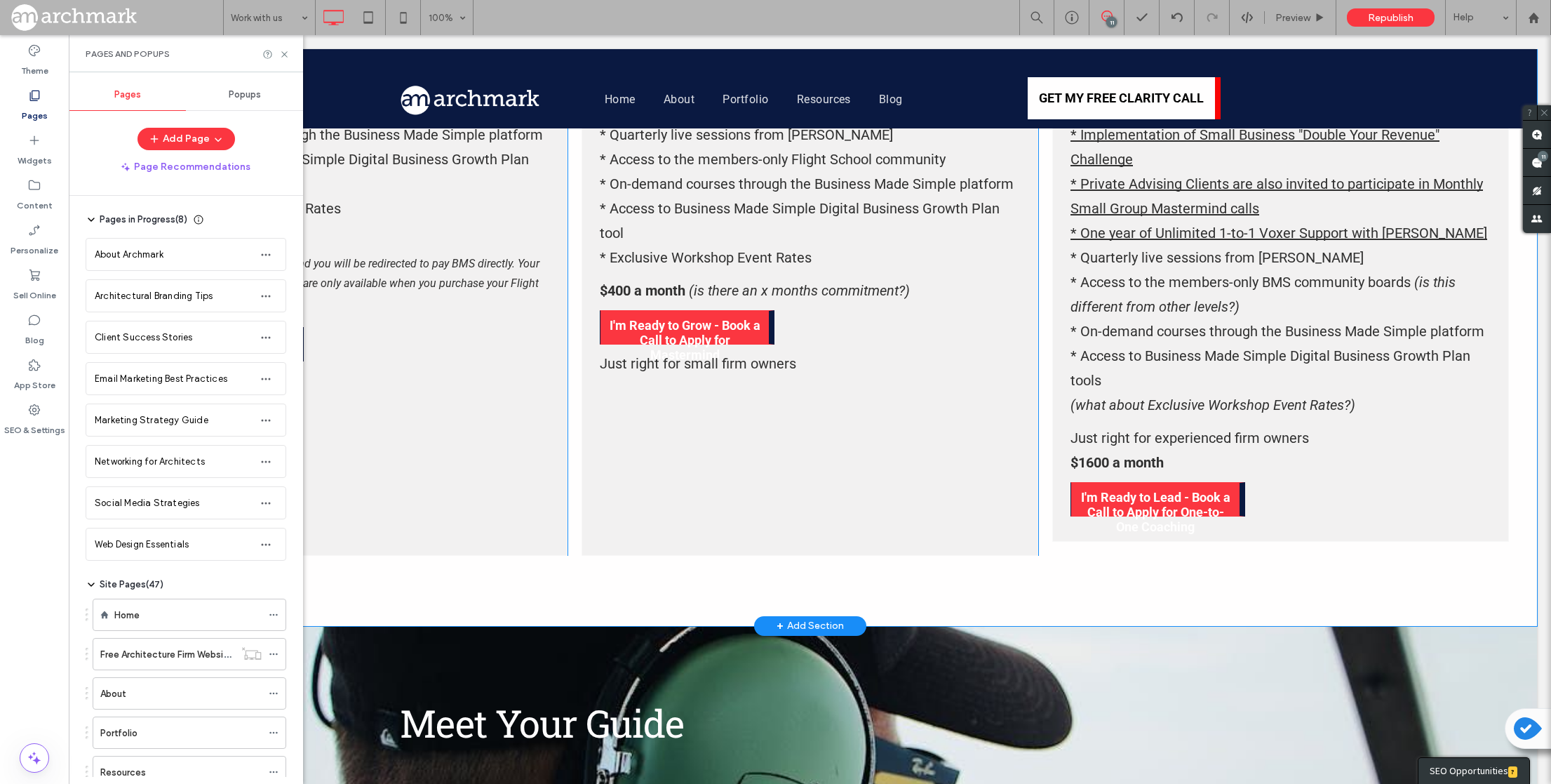
click at [243, 94] on span "Popups" at bounding box center [244, 95] width 32 height 11
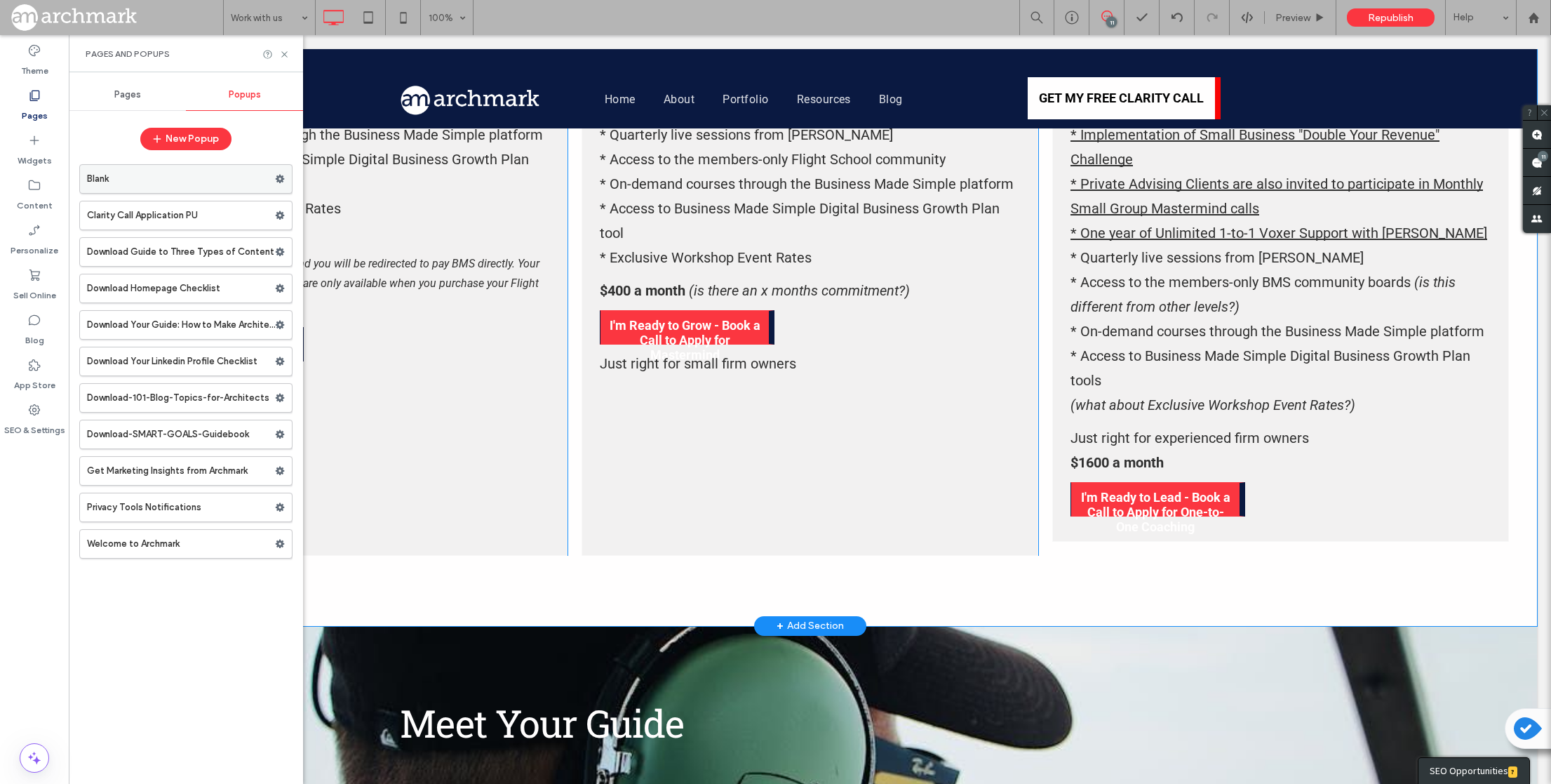
click at [153, 174] on label "Blank" at bounding box center [181, 179] width 188 height 28
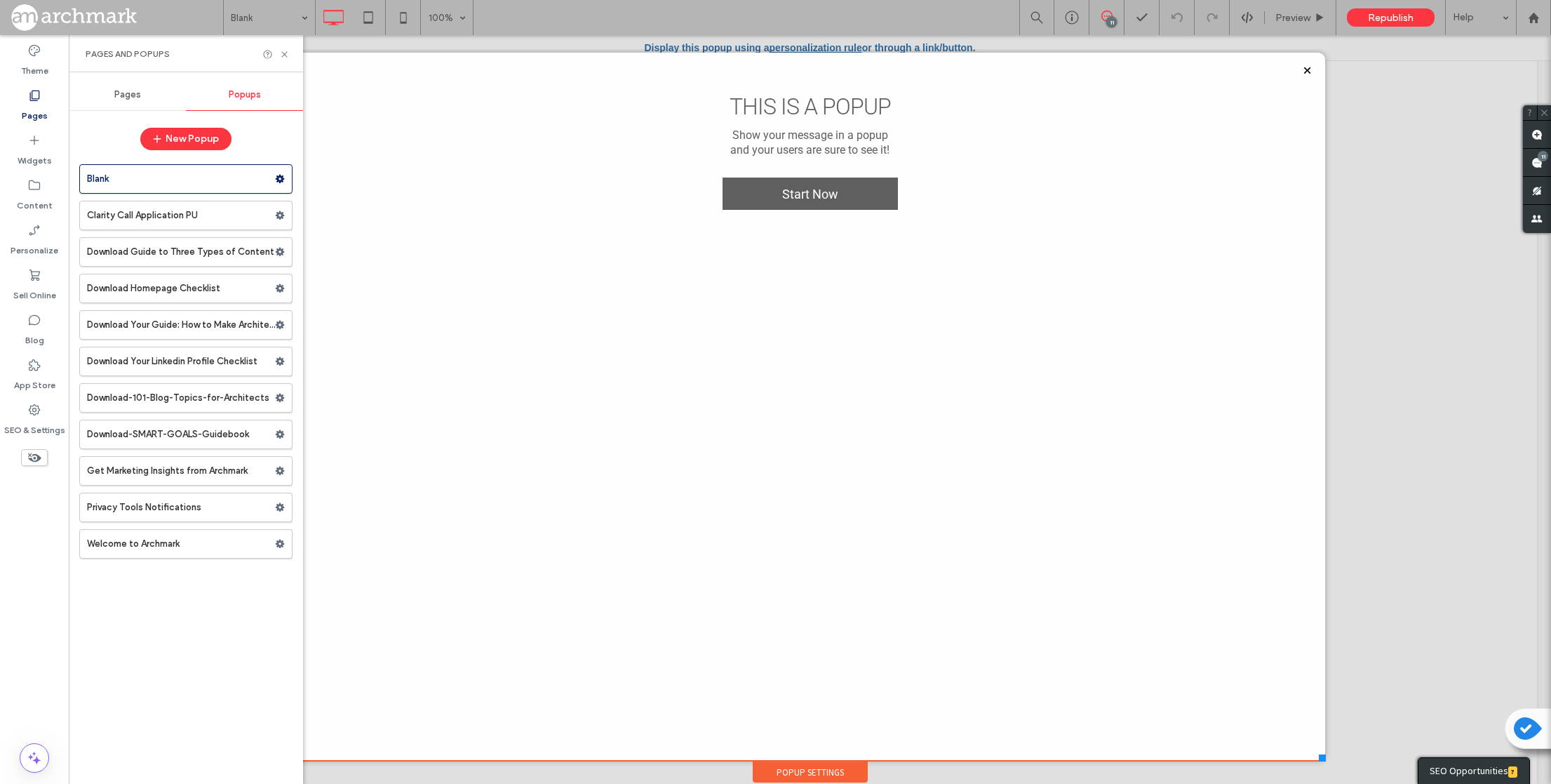
drag, startPoint x: 985, startPoint y: 509, endPoint x: 1326, endPoint y: 761, distance: 424.0
click at [1326, 761] on div at bounding box center [1322, 757] width 7 height 7
click at [30, 146] on icon at bounding box center [34, 140] width 14 height 14
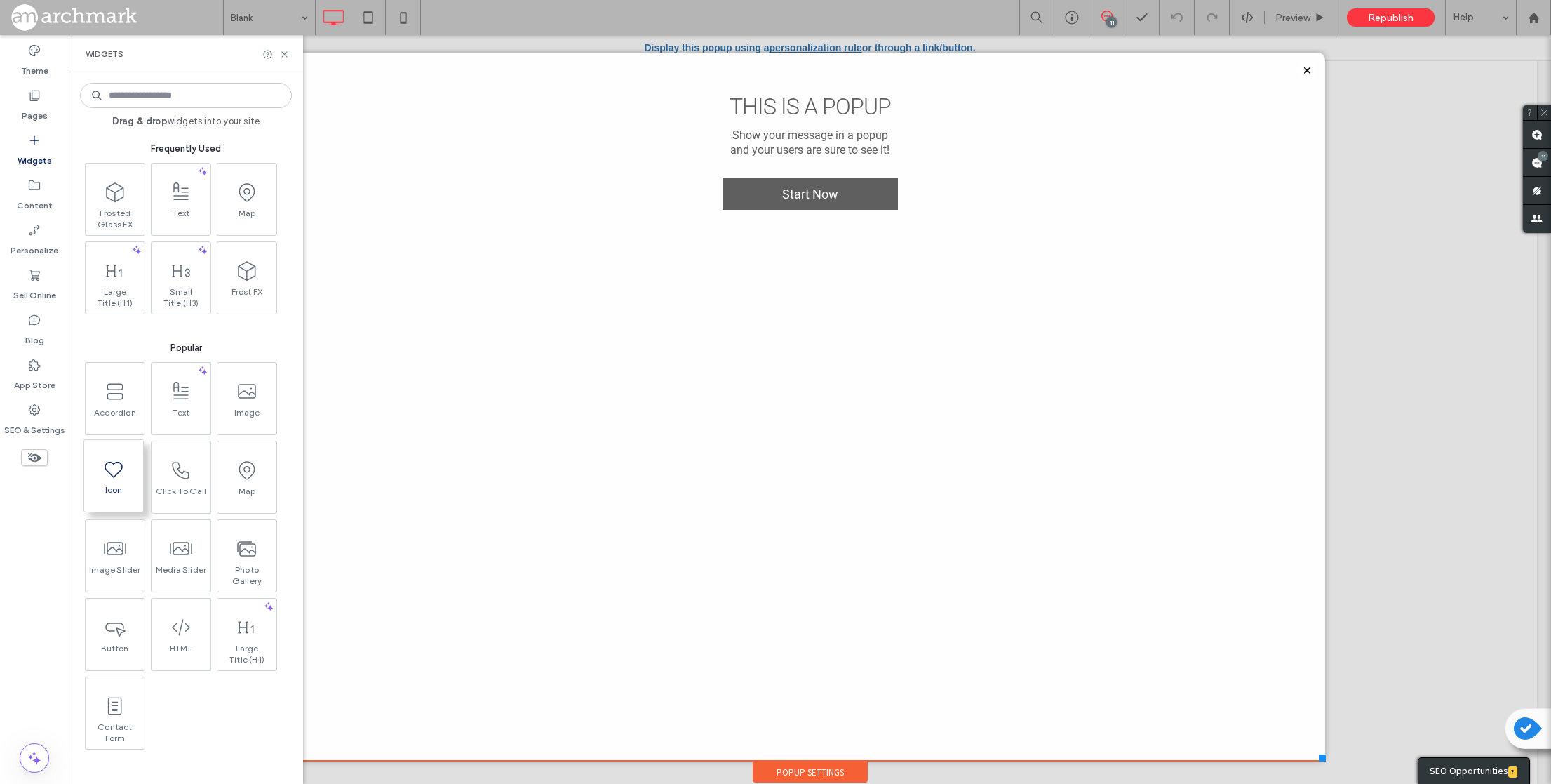
scroll to position [6, 0]
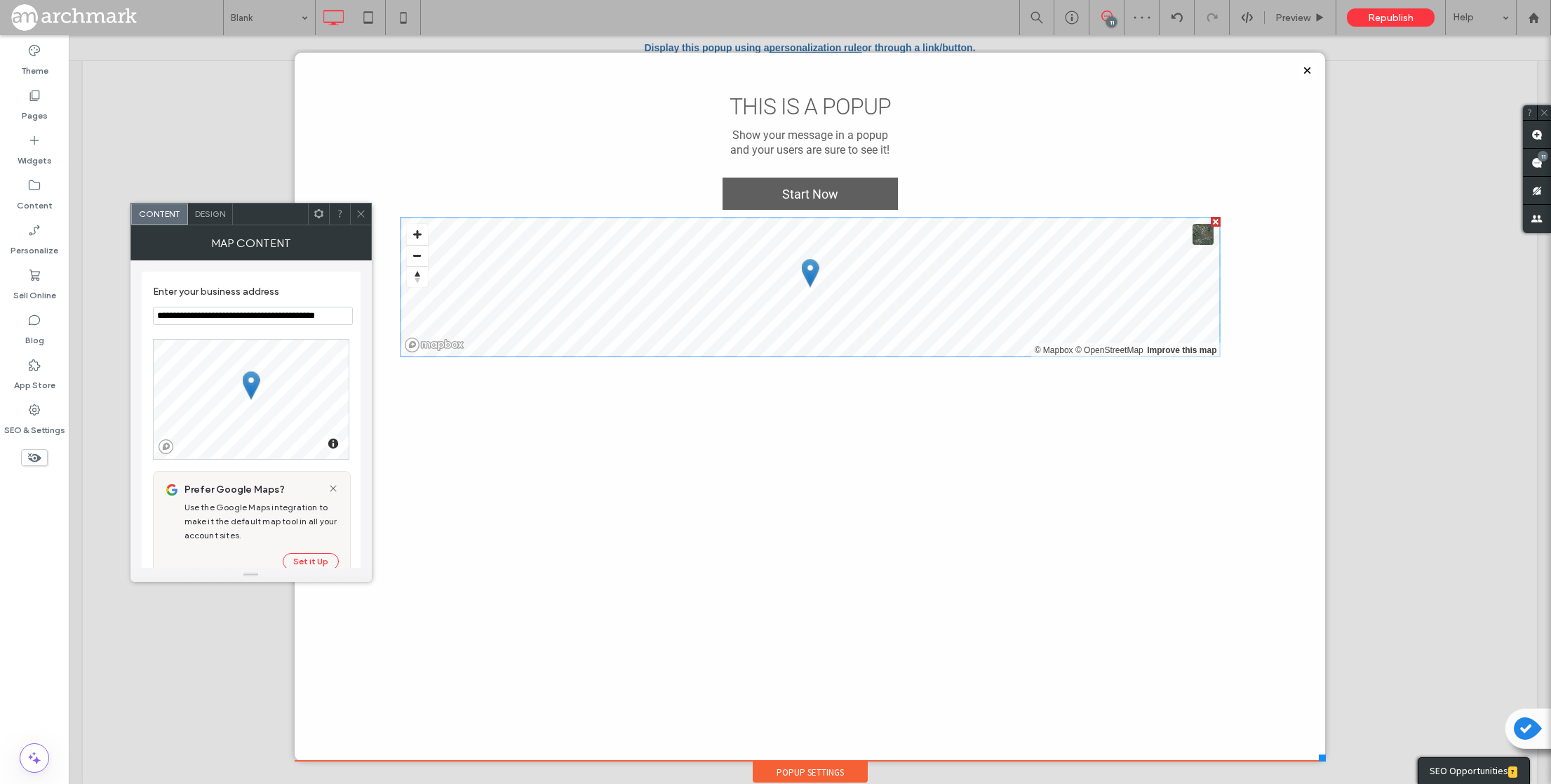
click at [363, 212] on icon at bounding box center [361, 213] width 10 height 10
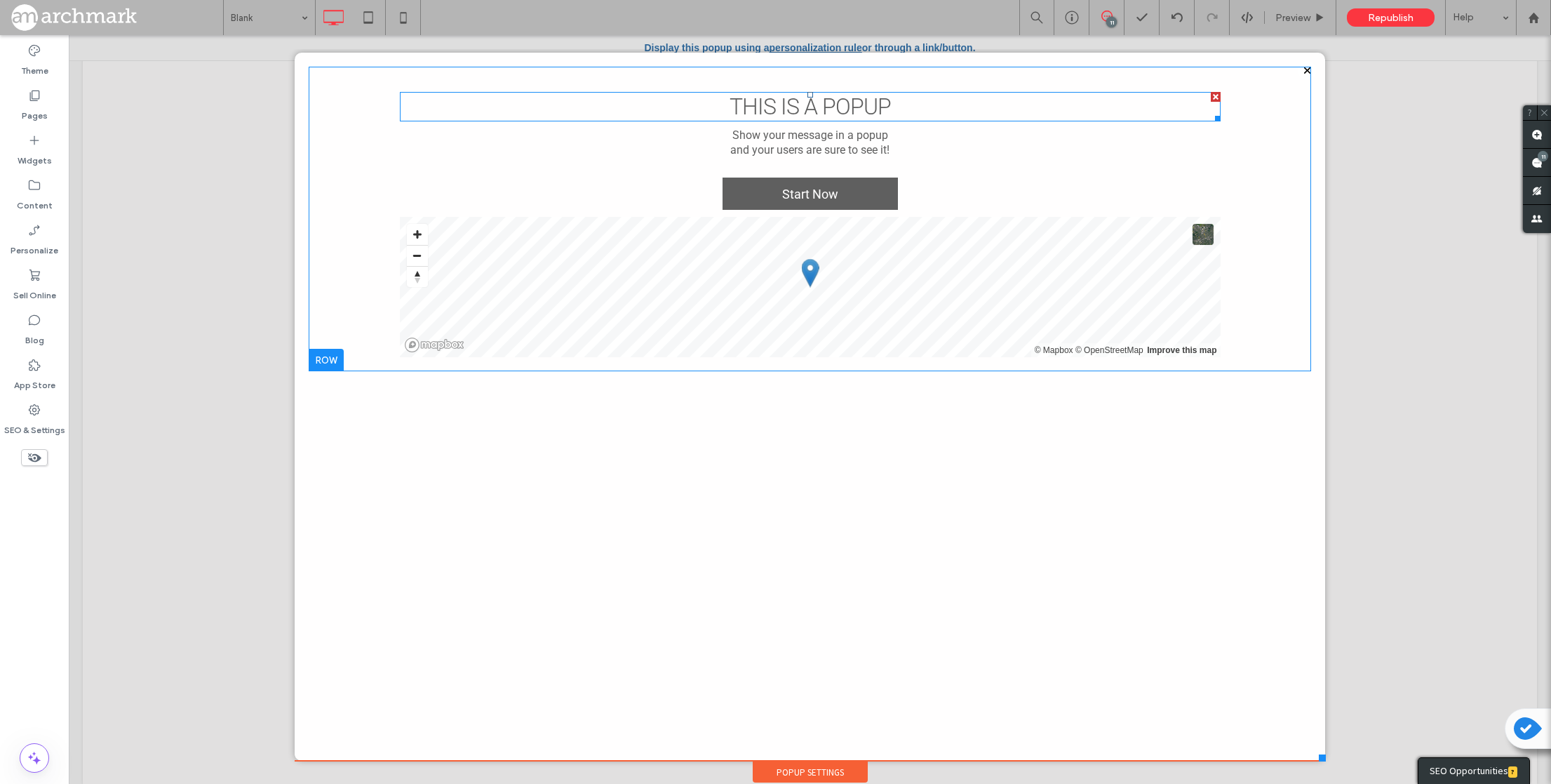
click at [1214, 95] on div at bounding box center [1216, 96] width 10 height 10
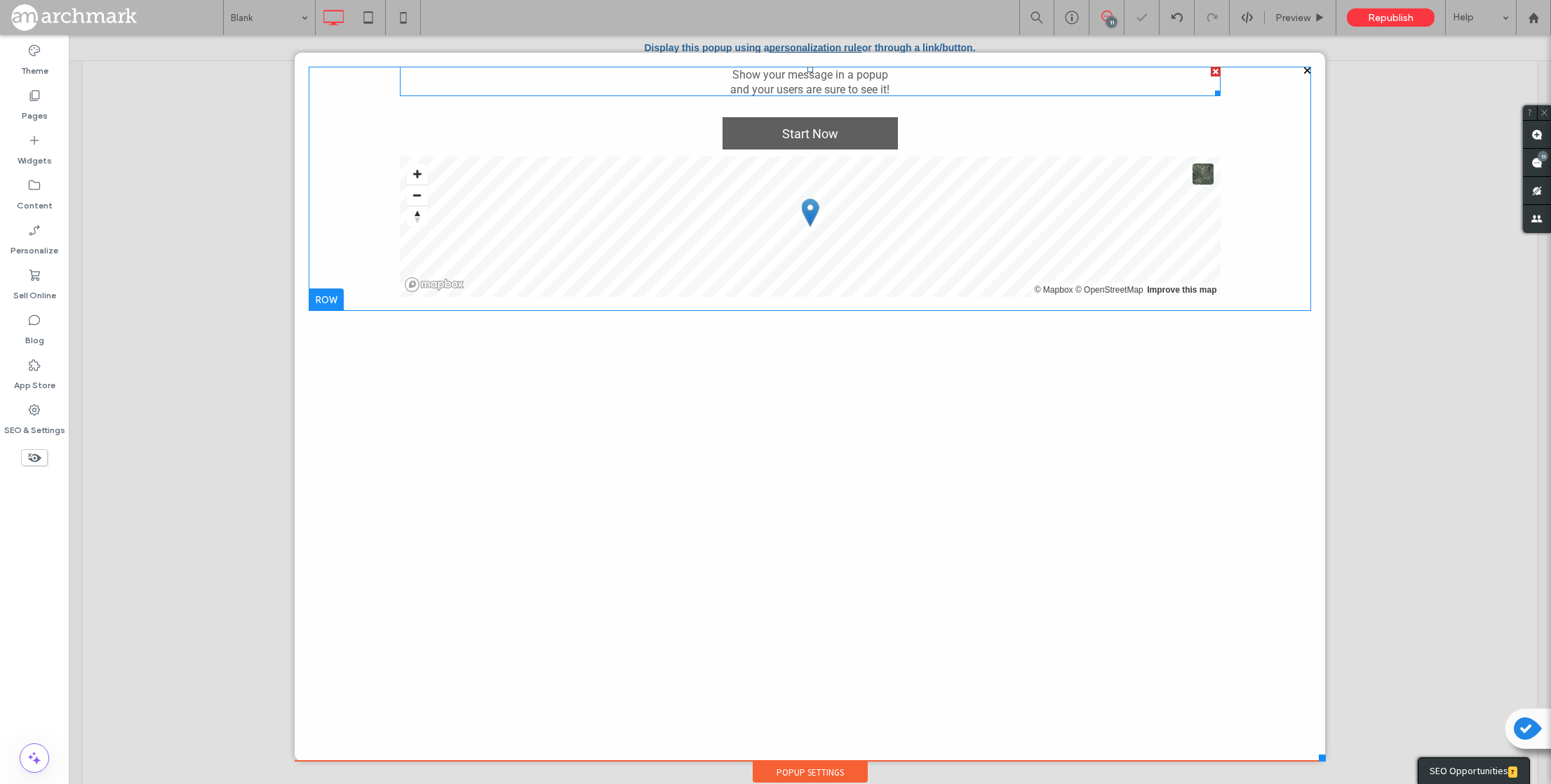
click at [1215, 72] on div at bounding box center [1216, 71] width 10 height 10
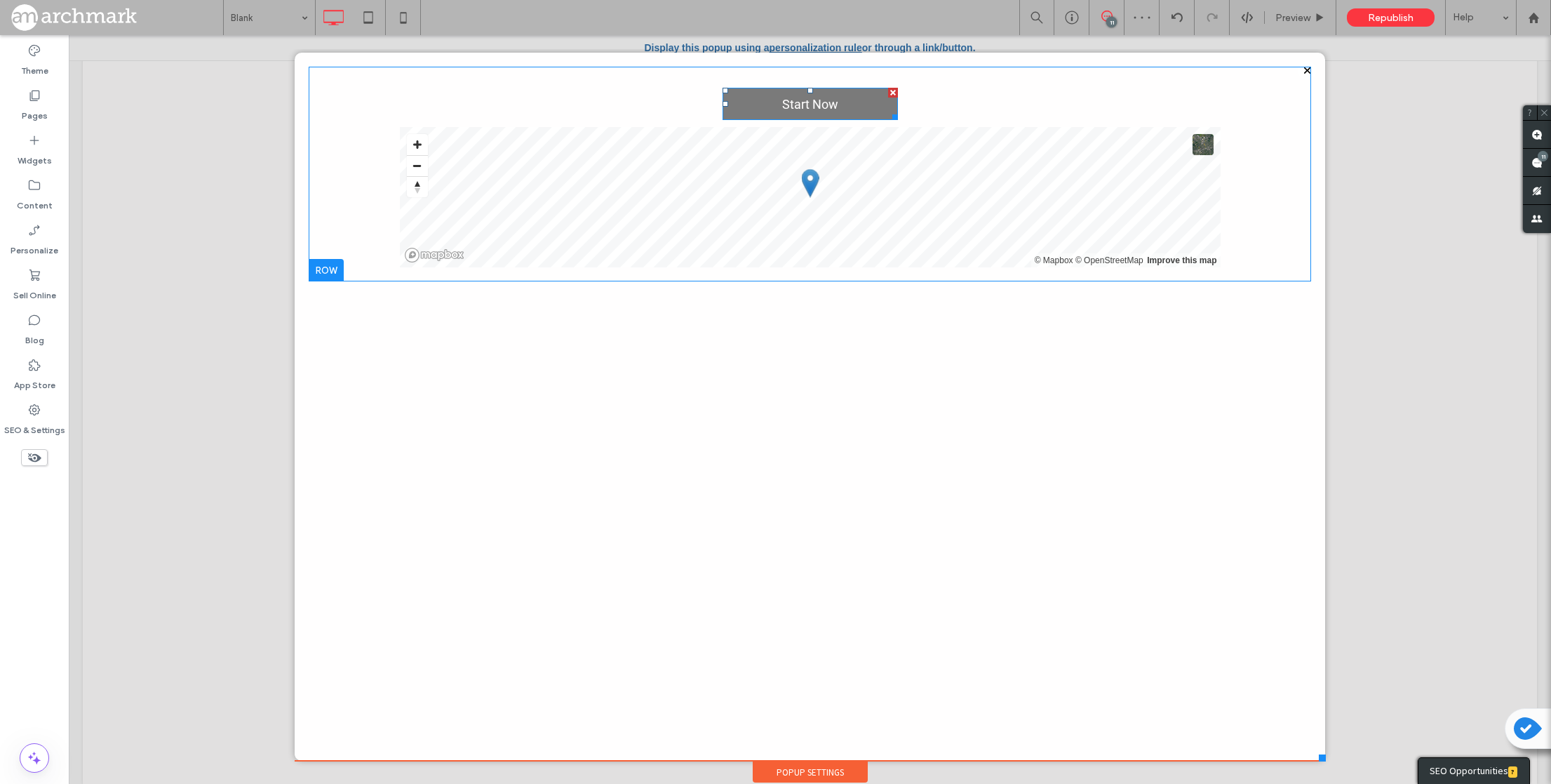
click at [893, 92] on div at bounding box center [893, 92] width 10 height 10
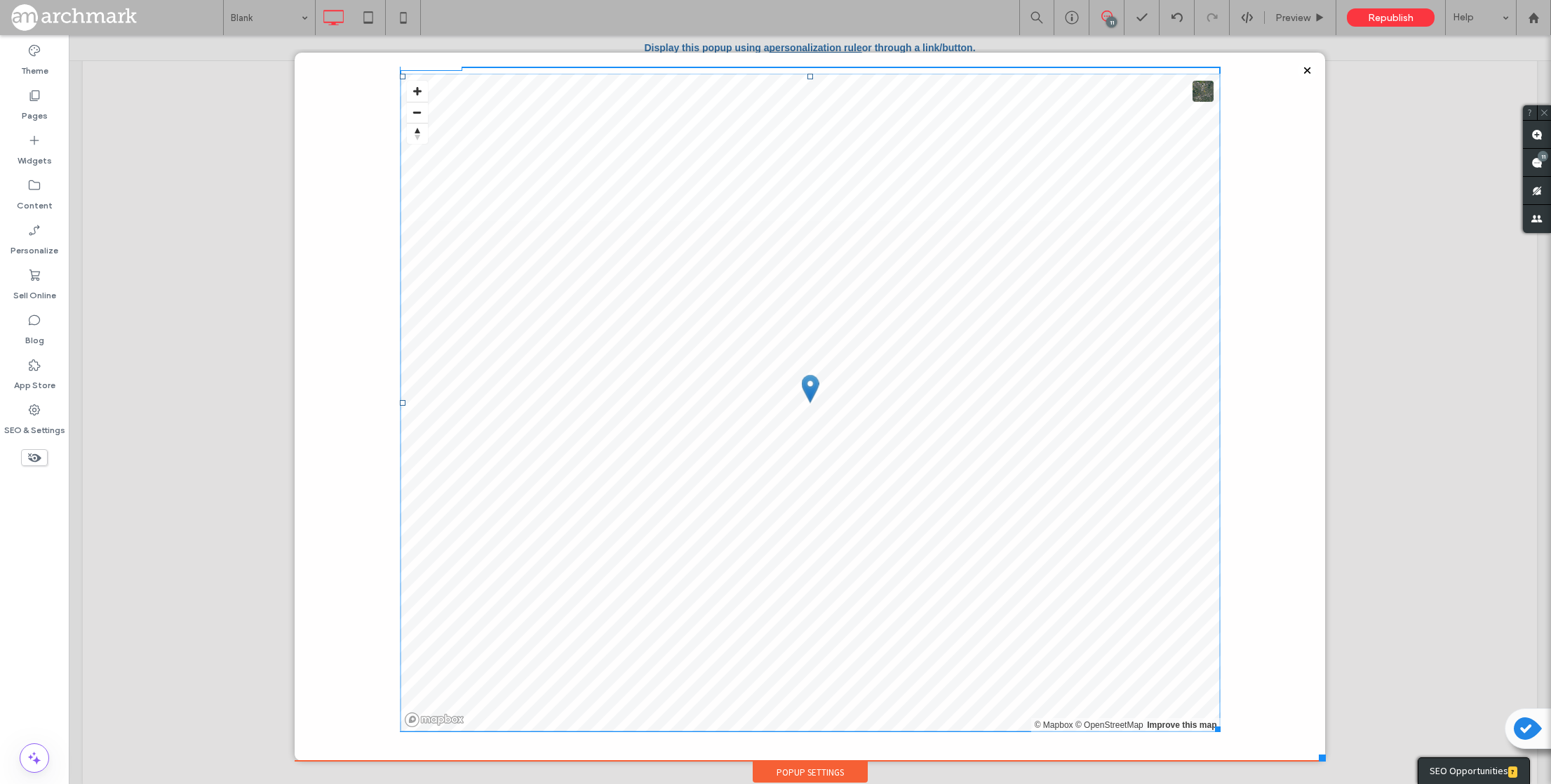
drag, startPoint x: 1216, startPoint y: 210, endPoint x: 1435, endPoint y: 729, distance: 563.3
click at [1435, 729] on div "Click To Paste Home About Portfolio Resources Blog Book Your Call Click To Past…" at bounding box center [810, 416] width 1455 height 735
click at [621, 227] on span at bounding box center [810, 403] width 821 height 660
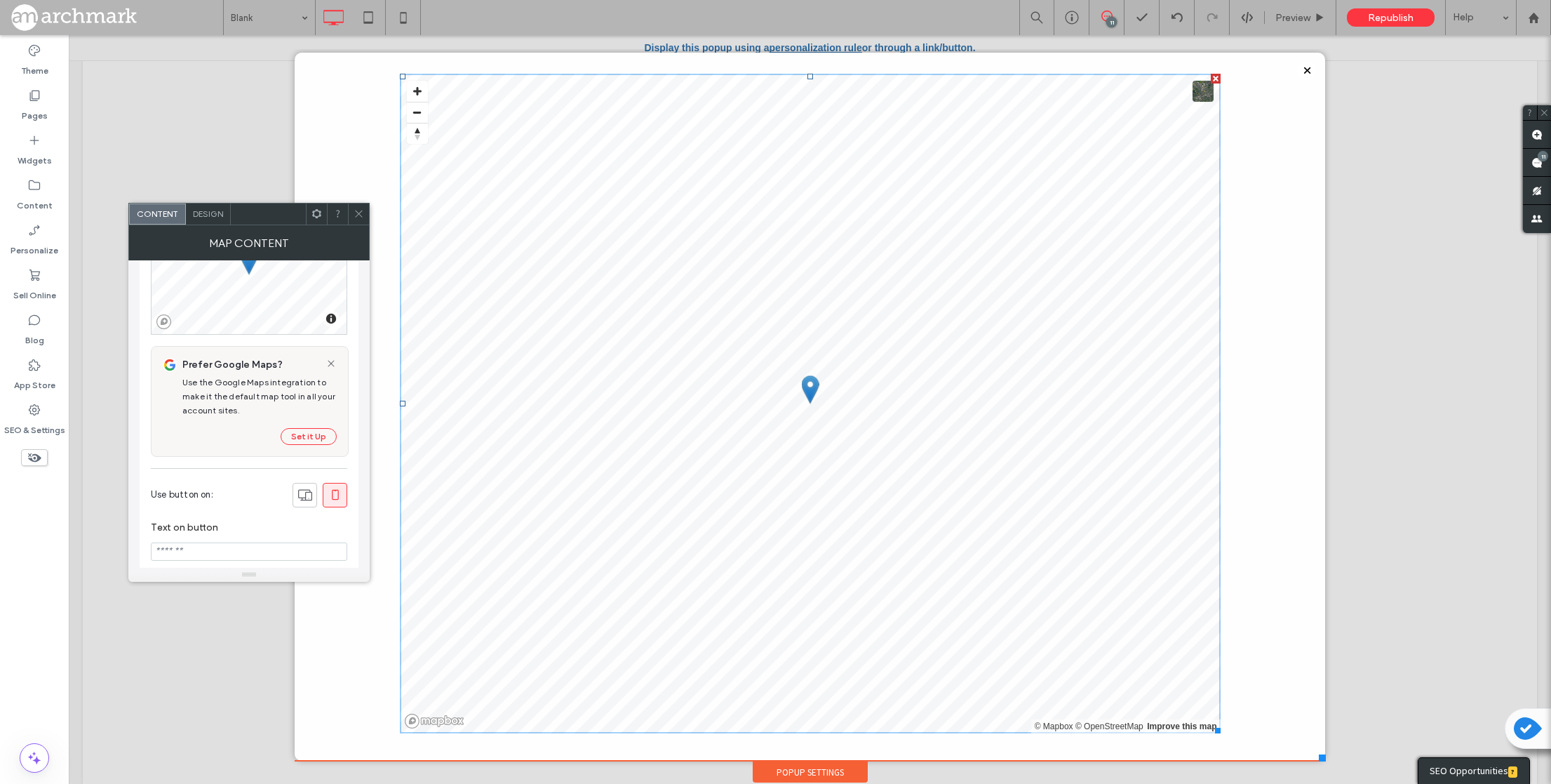
scroll to position [120, 0]
click at [203, 214] on span "Design" at bounding box center [208, 213] width 31 height 10
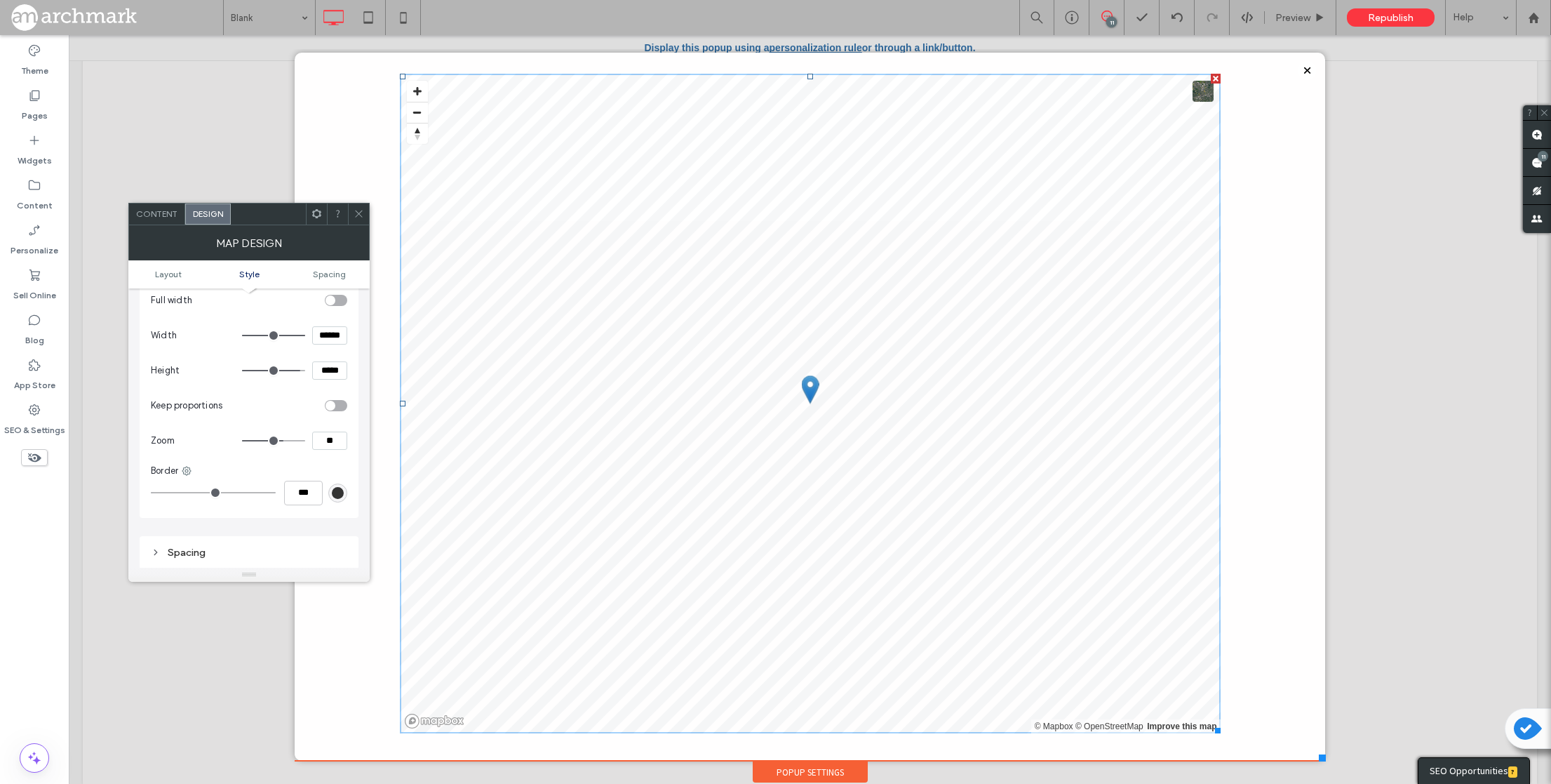
scroll to position [0, 0]
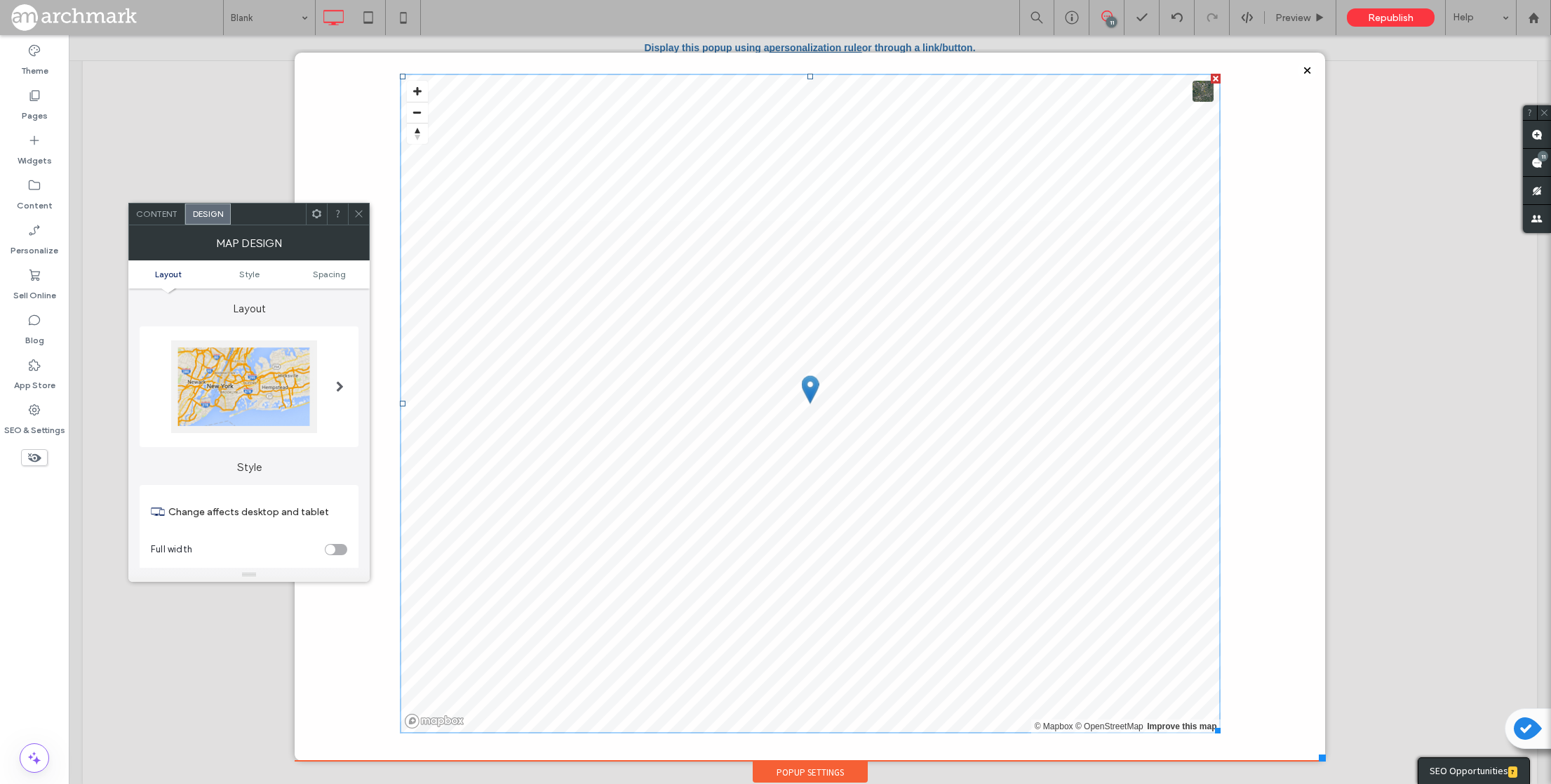
click at [281, 376] on div at bounding box center [244, 387] width 146 height 92
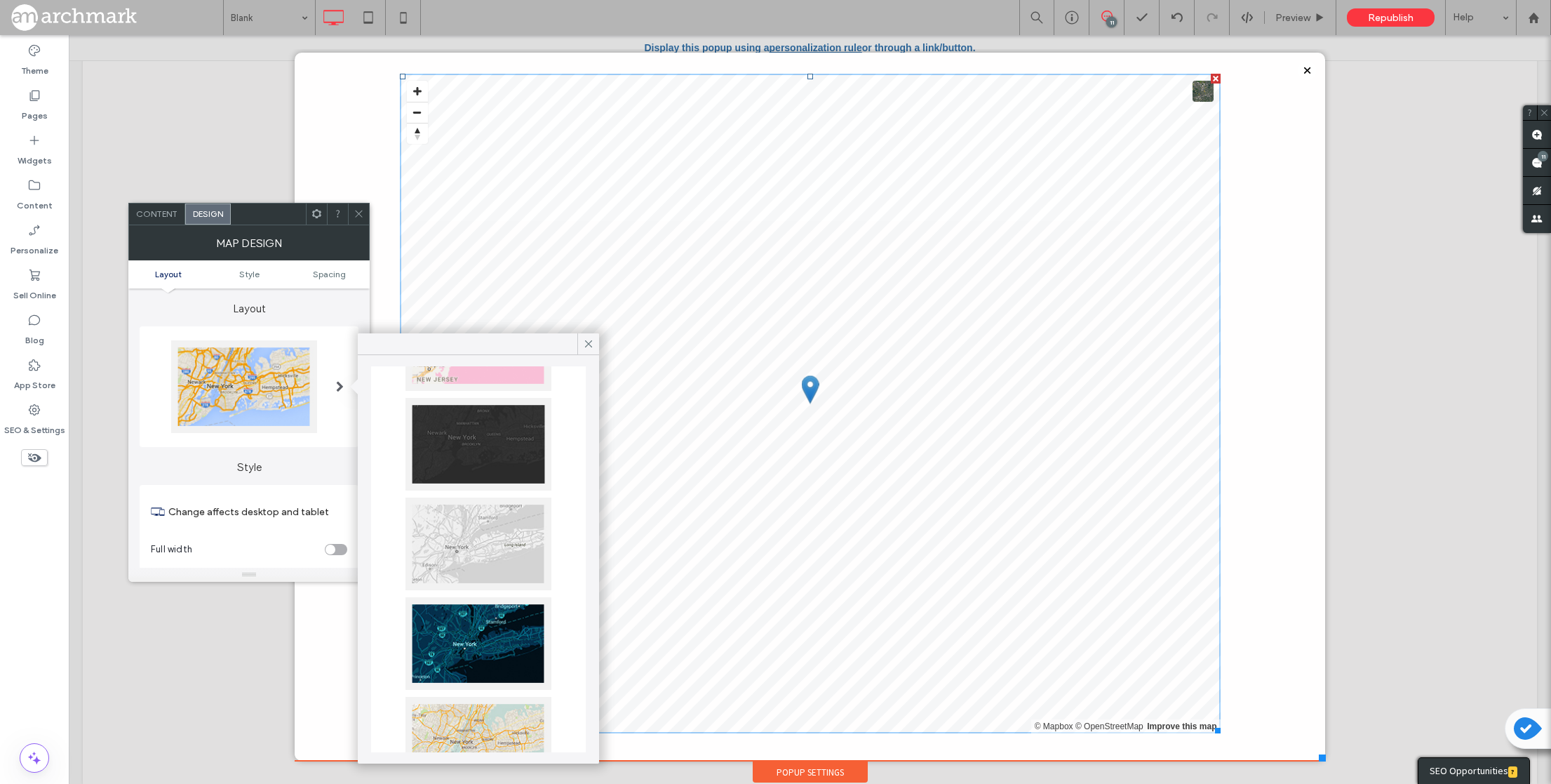
scroll to position [259, 0]
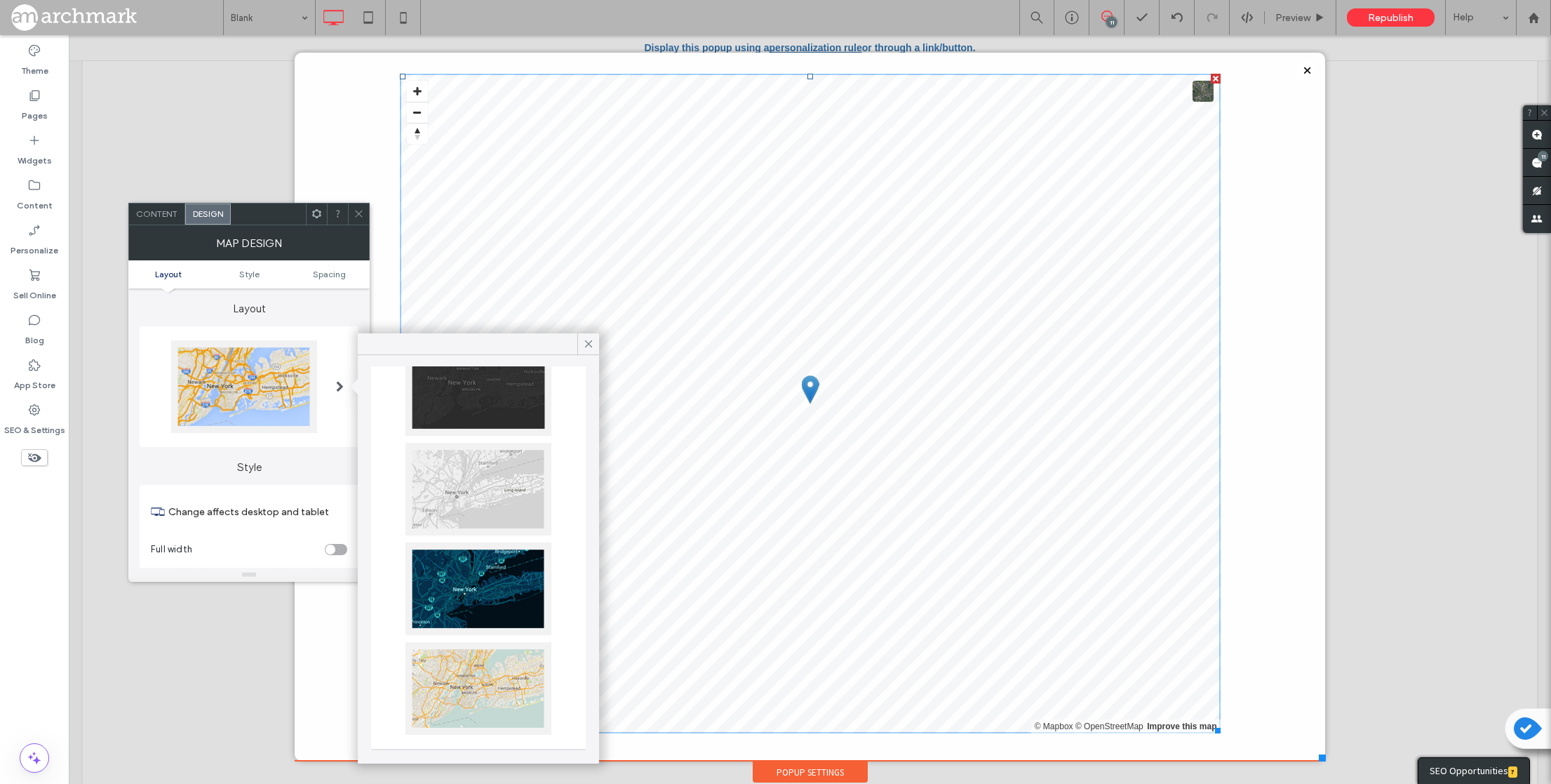
click at [506, 475] on div at bounding box center [478, 489] width 146 height 92
click at [361, 214] on icon at bounding box center [358, 213] width 10 height 10
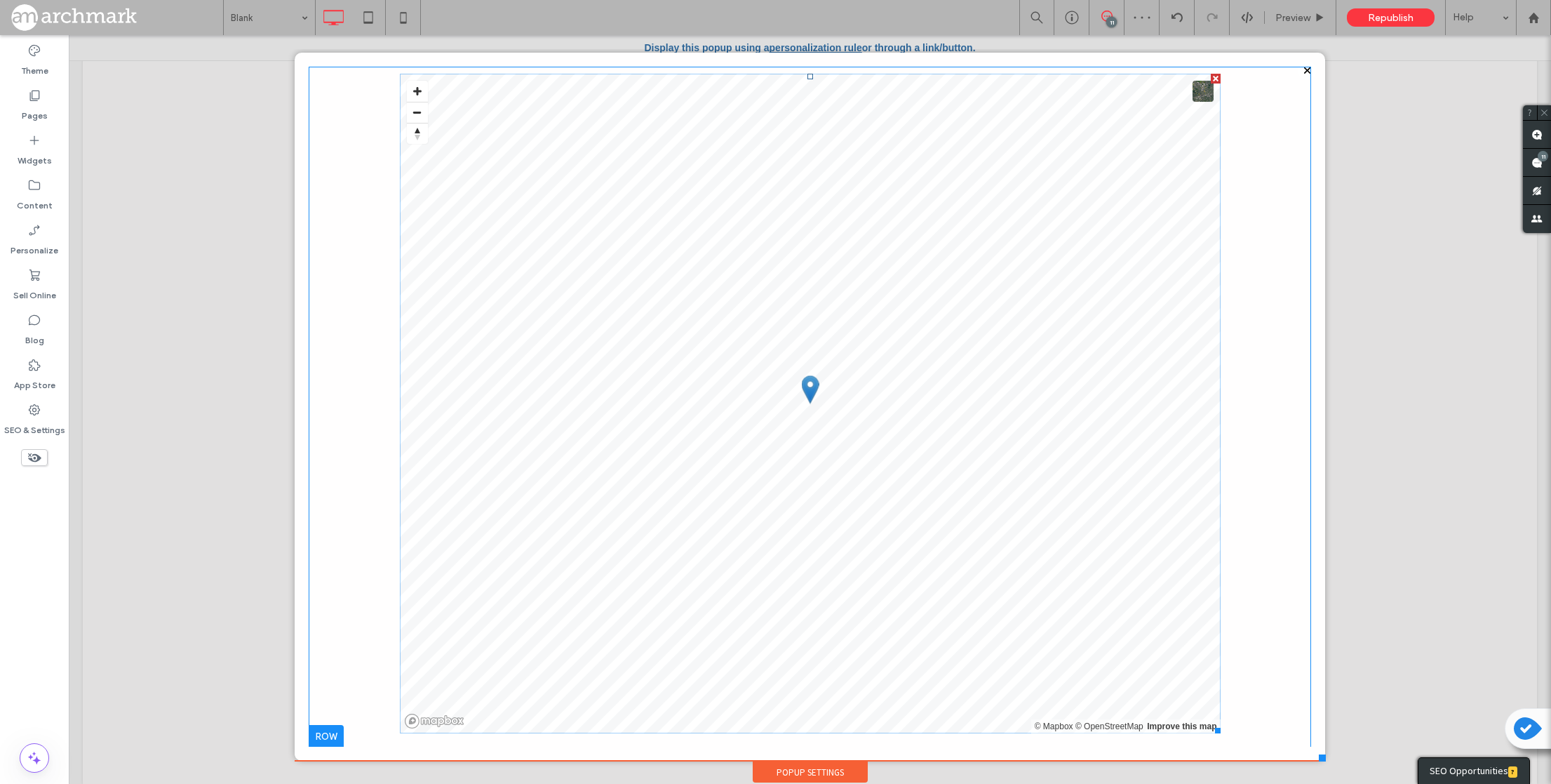
click at [418, 93] on span at bounding box center [810, 403] width 821 height 660
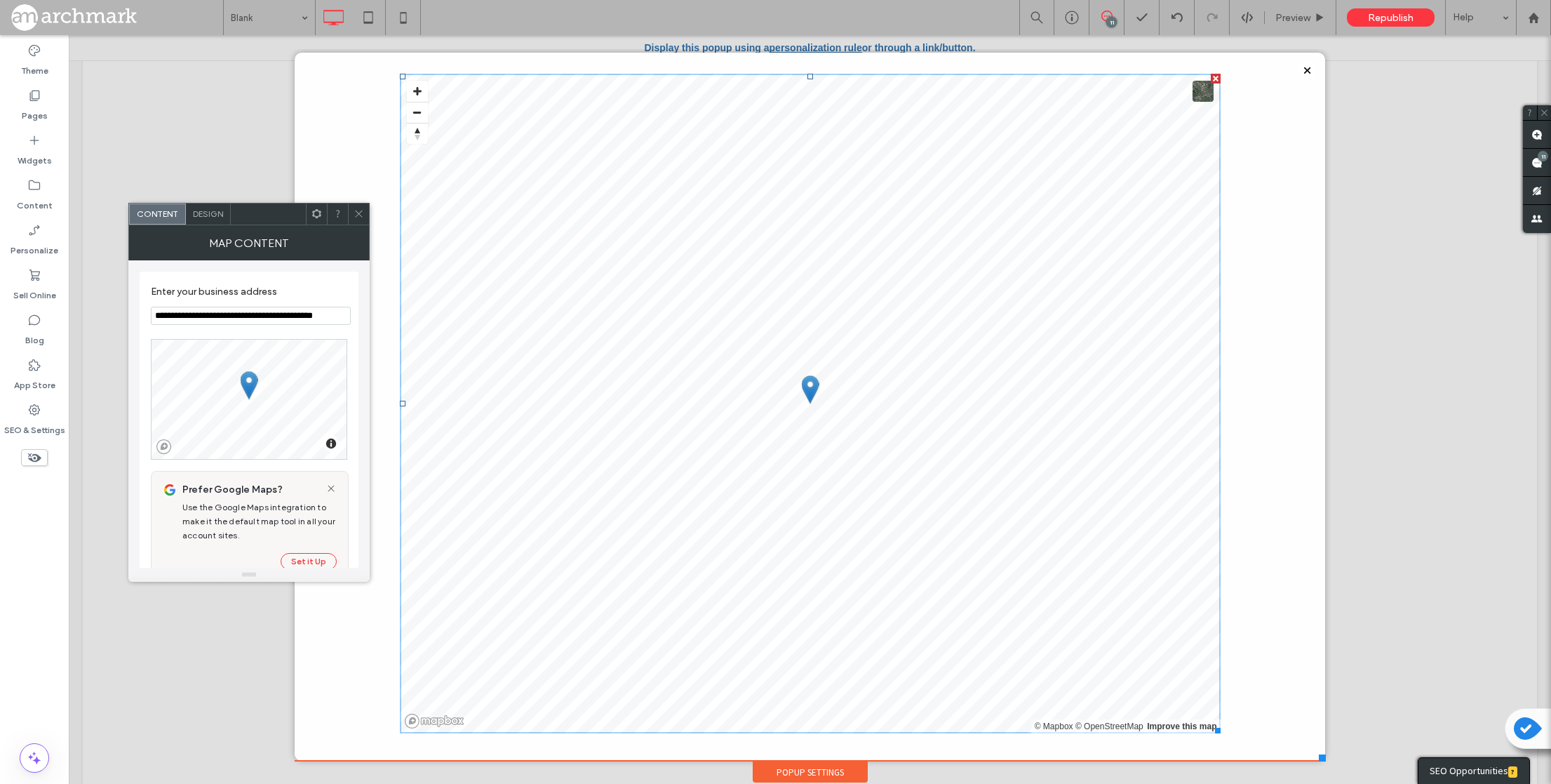
click at [418, 93] on button "Zoom in" at bounding box center [417, 91] width 21 height 21
click at [358, 209] on icon at bounding box center [358, 213] width 10 height 10
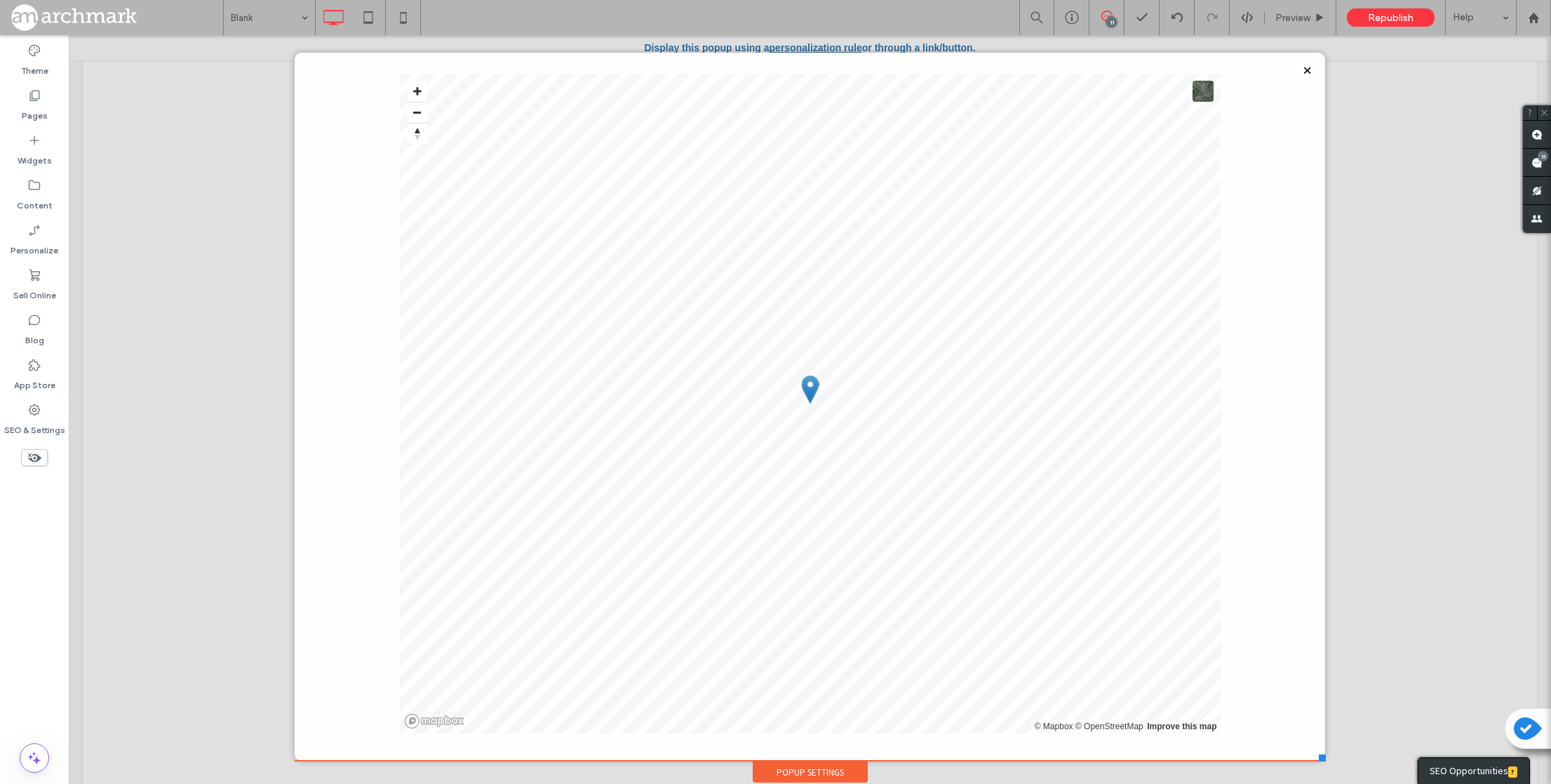
click at [1305, 68] on div at bounding box center [1308, 70] width 19 height 19
click at [1307, 70] on div at bounding box center [1308, 70] width 19 height 19
click at [1195, 121] on span at bounding box center [810, 403] width 821 height 660
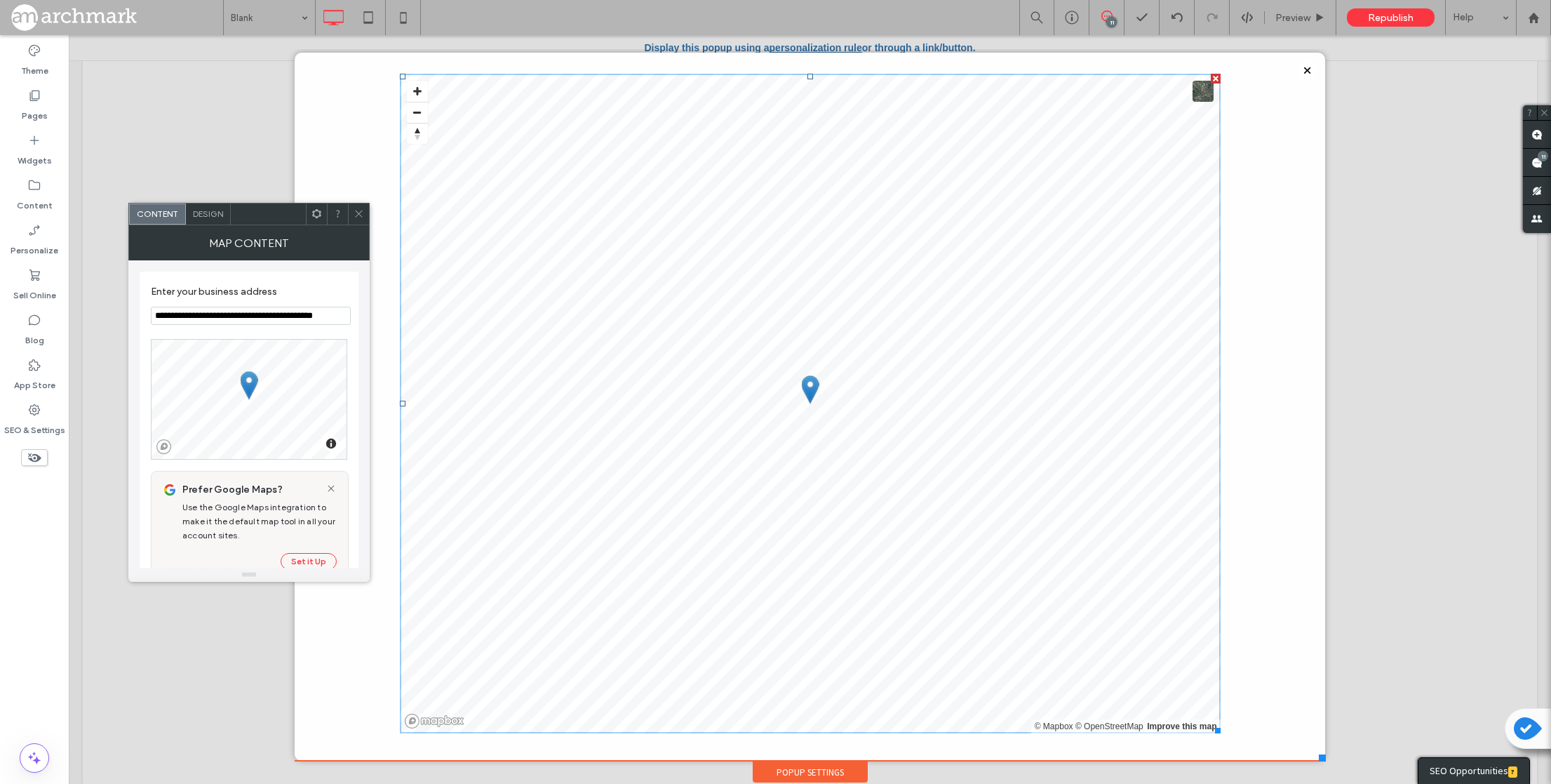
click at [1215, 72] on div "Click To Paste © Mapbox © OpenStreetMap Improve this map" at bounding box center [810, 400] width 821 height 667
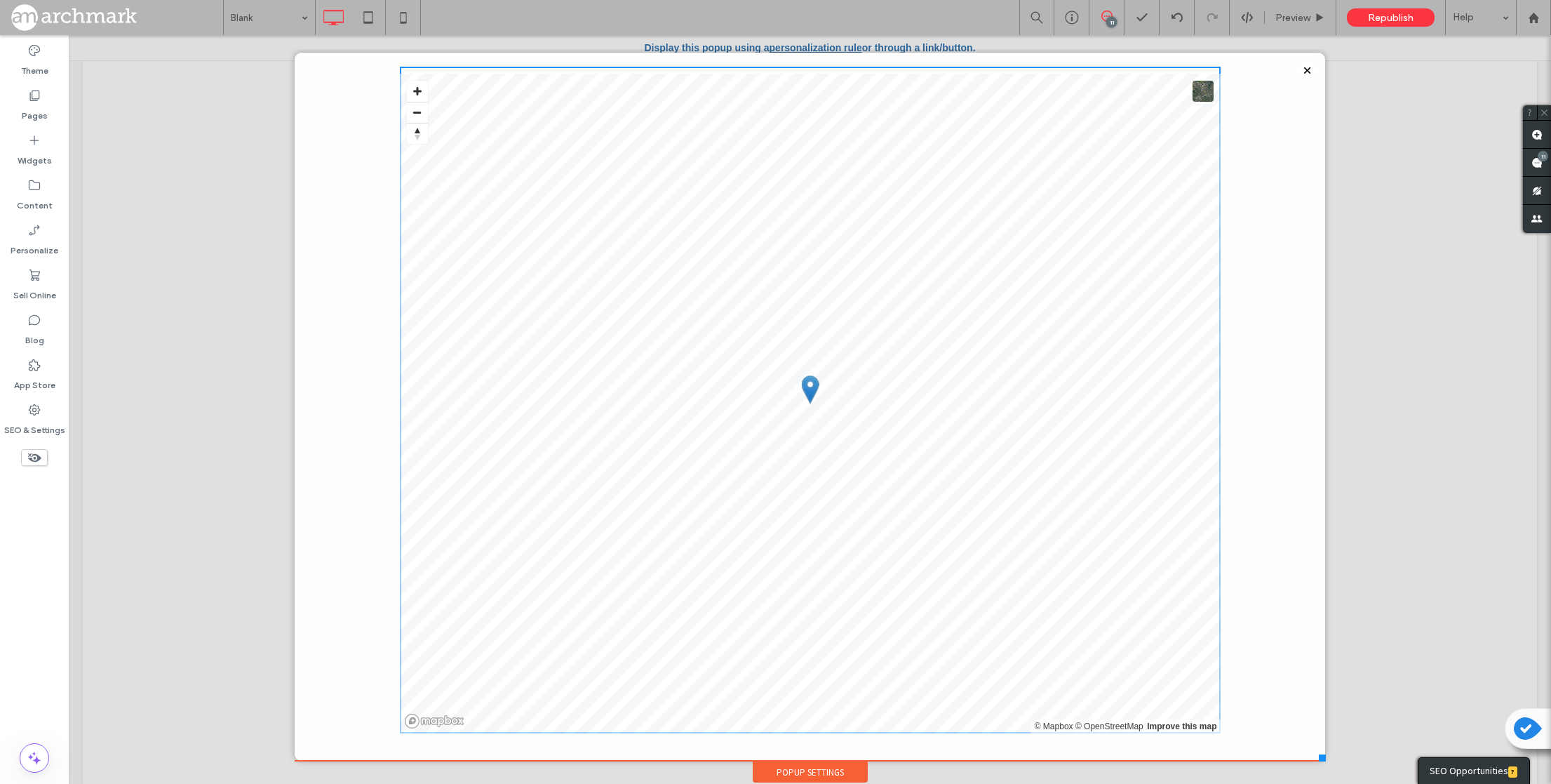
click at [1207, 99] on button at bounding box center [1203, 91] width 21 height 21
click at [1240, 136] on div "Click To Paste © Mapbox © OpenStreetMap Improve this map © Maxar" at bounding box center [810, 407] width 1002 height 681
click at [1214, 78] on div at bounding box center [1216, 78] width 10 height 10
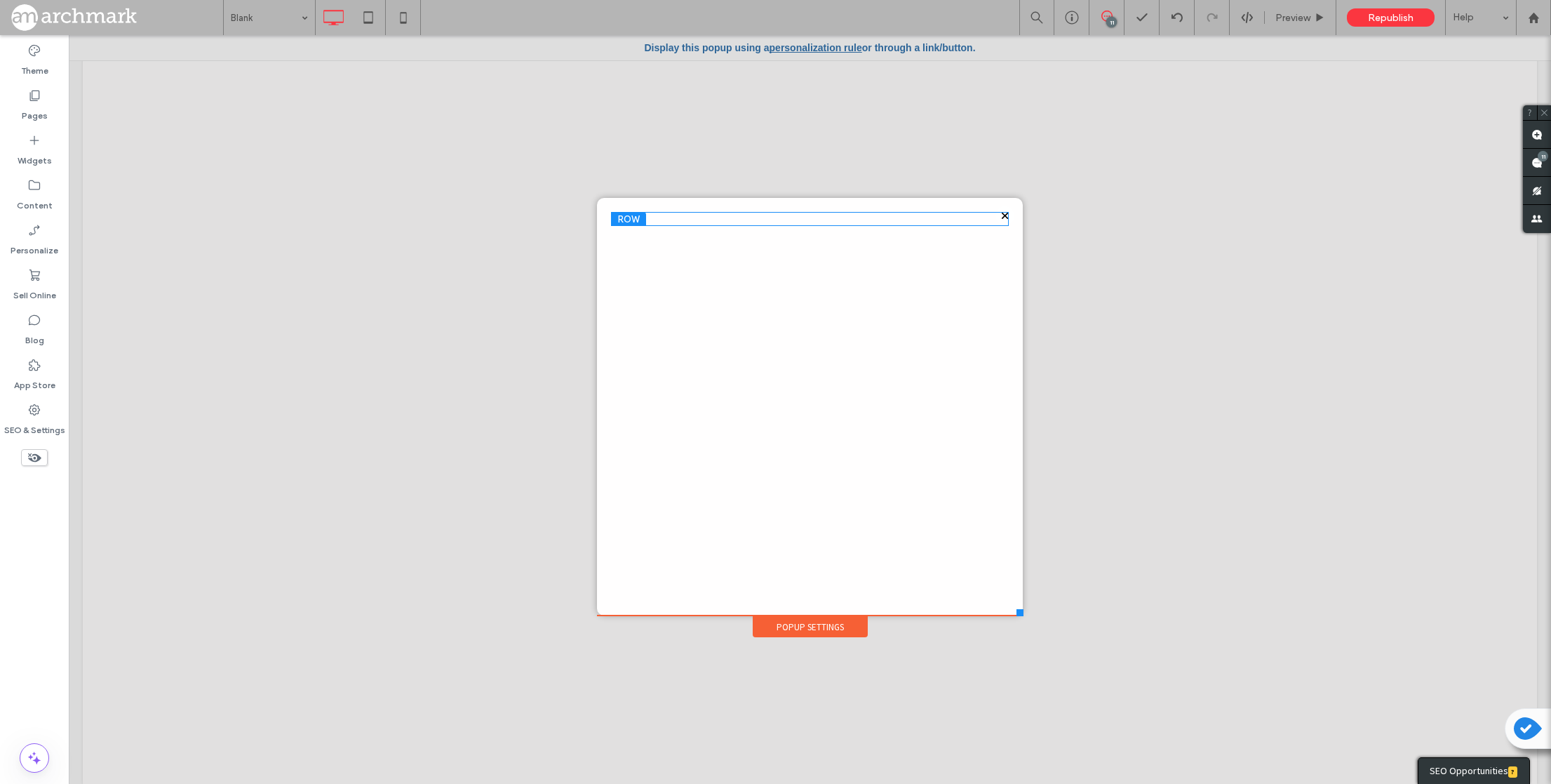
drag, startPoint x: 1322, startPoint y: 760, endPoint x: 1119, endPoint y: 621, distance: 246.0
click at [1024, 616] on div at bounding box center [1020, 612] width 7 height 7
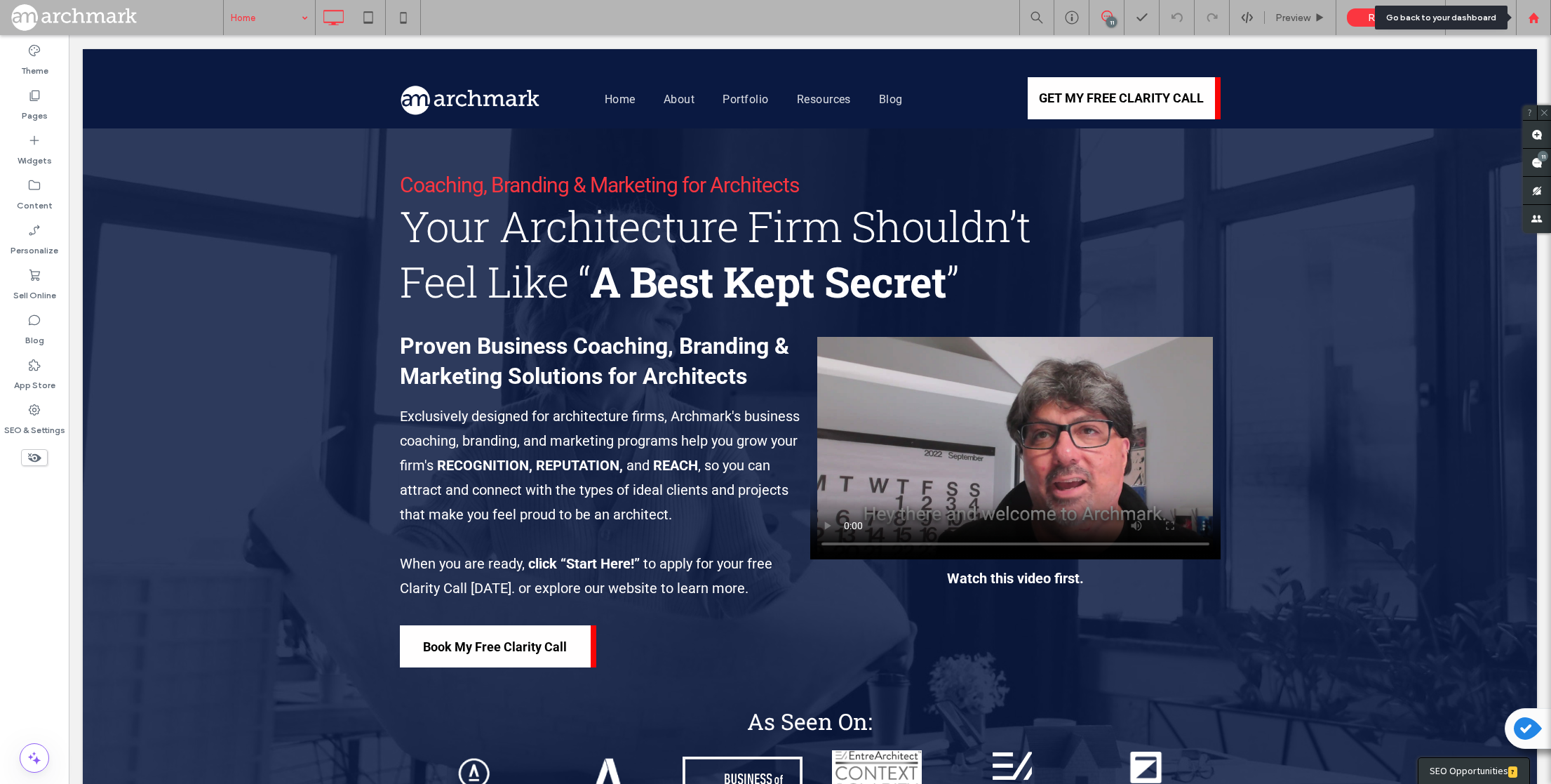
click at [1531, 16] on use at bounding box center [1533, 16] width 10 height 10
